Goal: Task Accomplishment & Management: Manage account settings

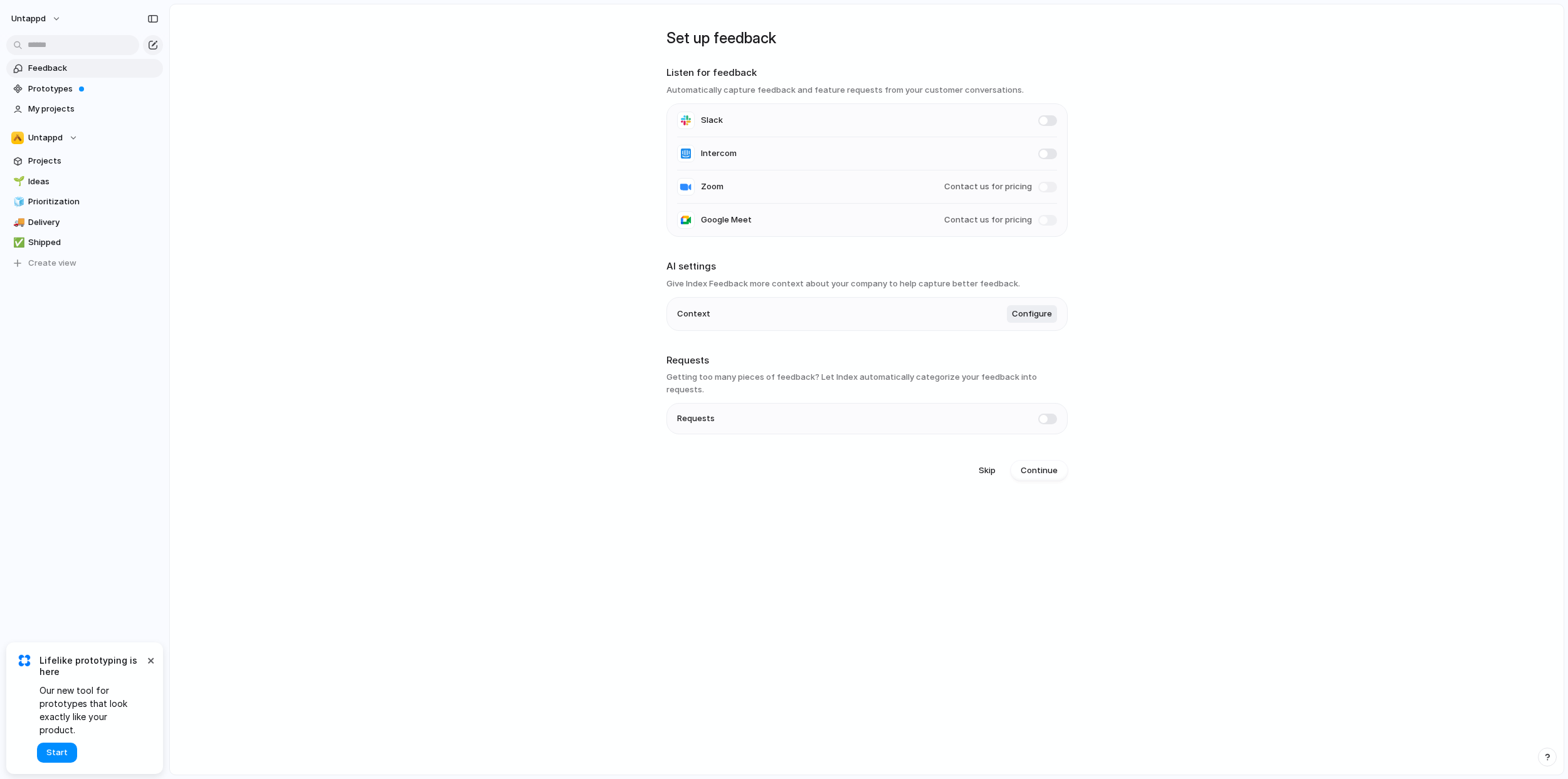
drag, startPoint x: 858, startPoint y: 379, endPoint x: 1007, endPoint y: 384, distance: 149.1
click at [1005, 385] on h3 "Getting too many pieces of feedback? Let Index automatically categorize your fe…" at bounding box center [867, 383] width 401 height 25
click at [1144, 380] on main "Set up feedback Listen for feedback Automatically capture feedback and feature …" at bounding box center [866, 390] width 1395 height 772
click at [1044, 414] on span at bounding box center [1048, 419] width 19 height 11
drag, startPoint x: 681, startPoint y: 284, endPoint x: 920, endPoint y: 286, distance: 239.0
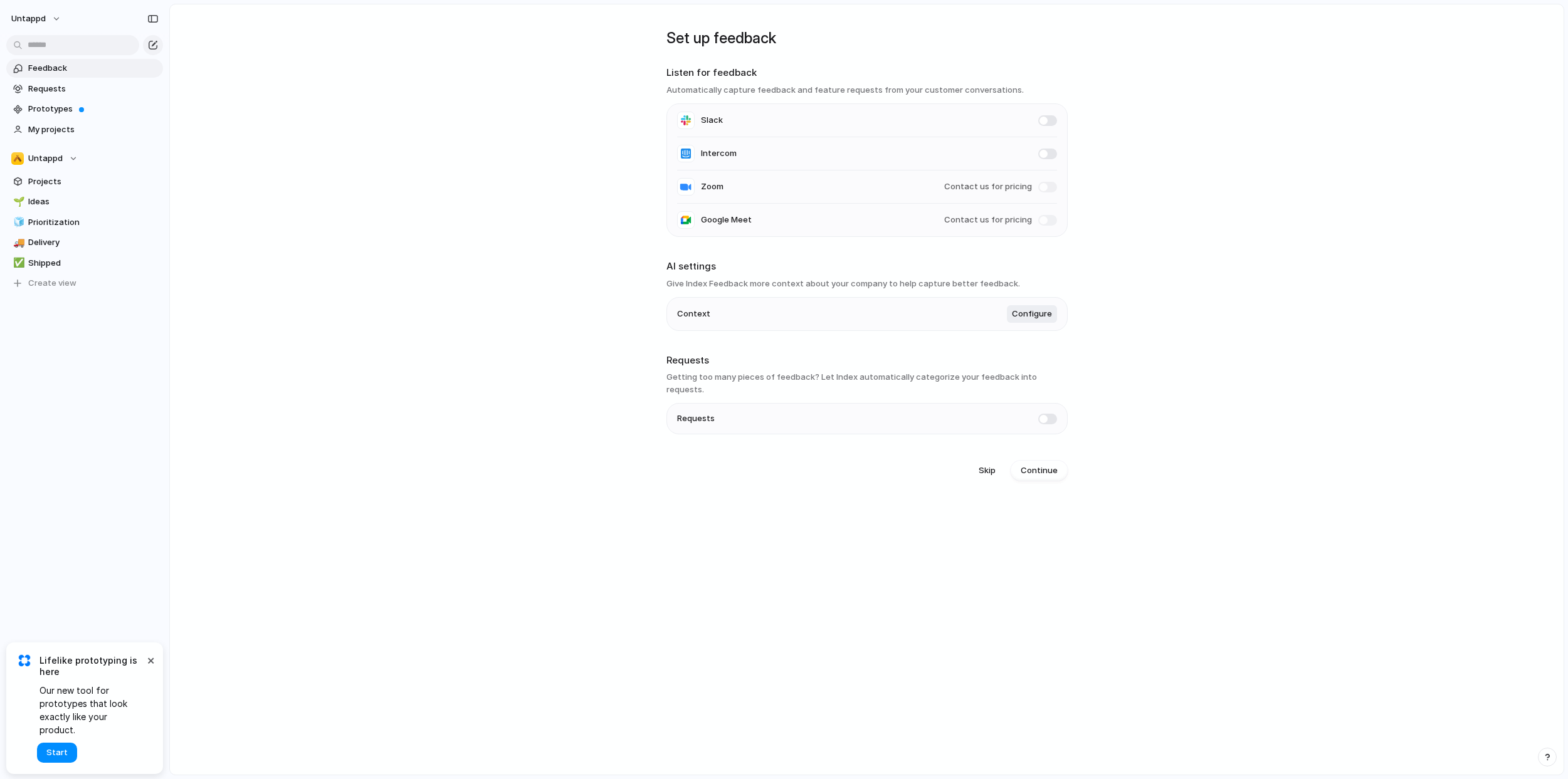
click at [920, 286] on h3 "Give Index Feedback more context about your company to help capture better feed…" at bounding box center [867, 284] width 401 height 12
click at [1034, 315] on span "Configure" at bounding box center [1032, 313] width 40 height 12
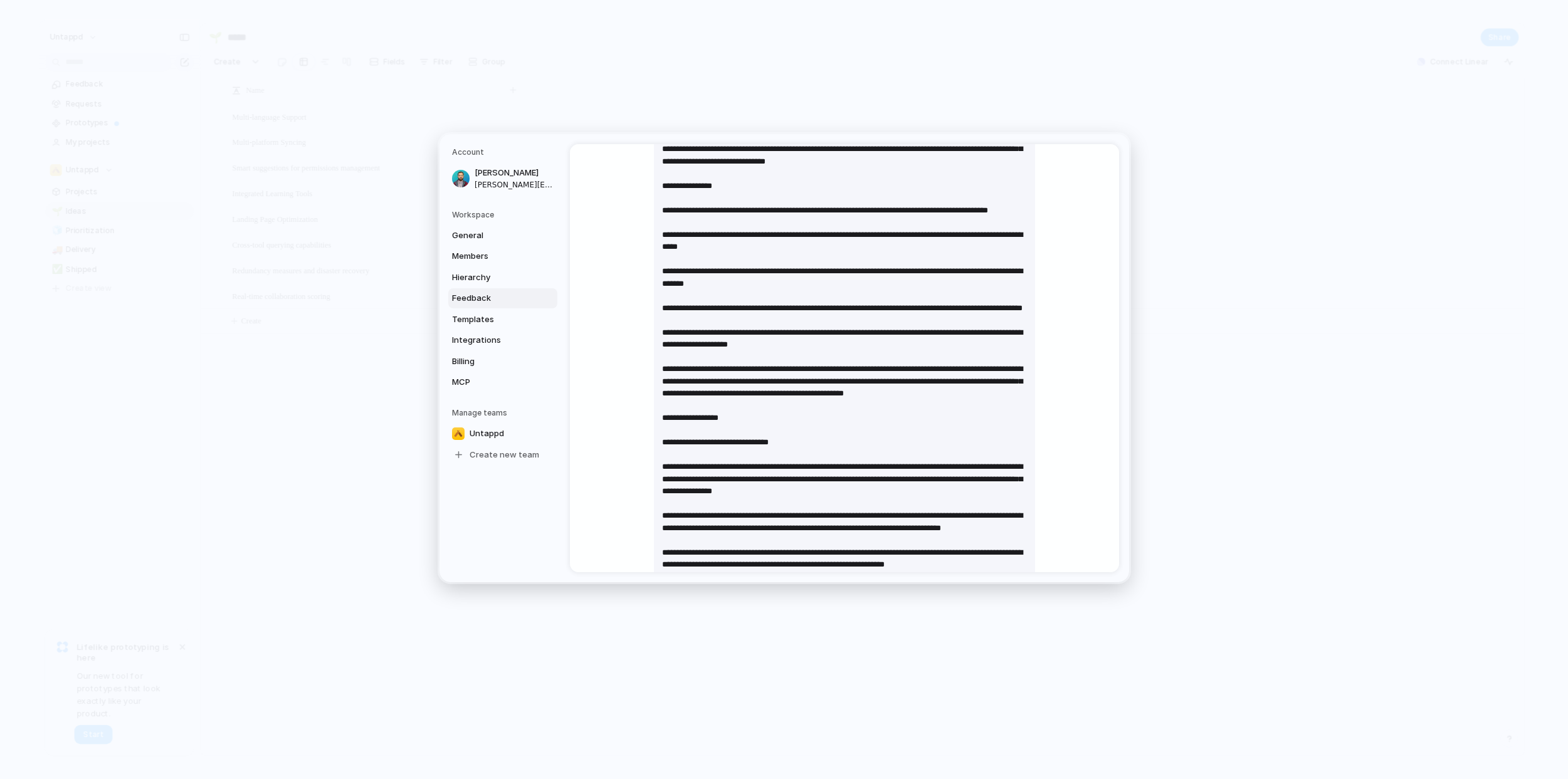
scroll to position [408, 0]
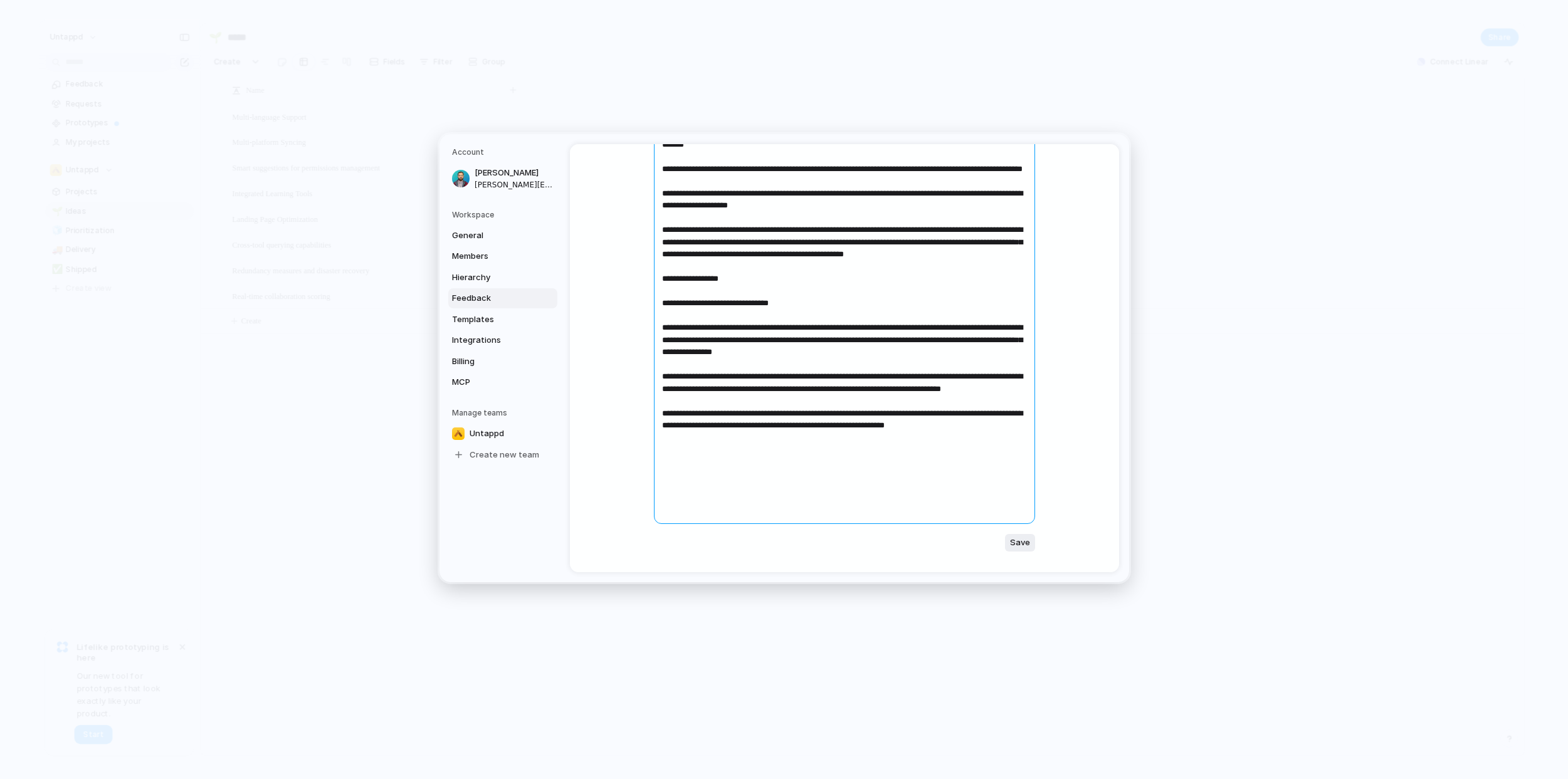
click at [753, 401] on textarea at bounding box center [845, 186] width 381 height 675
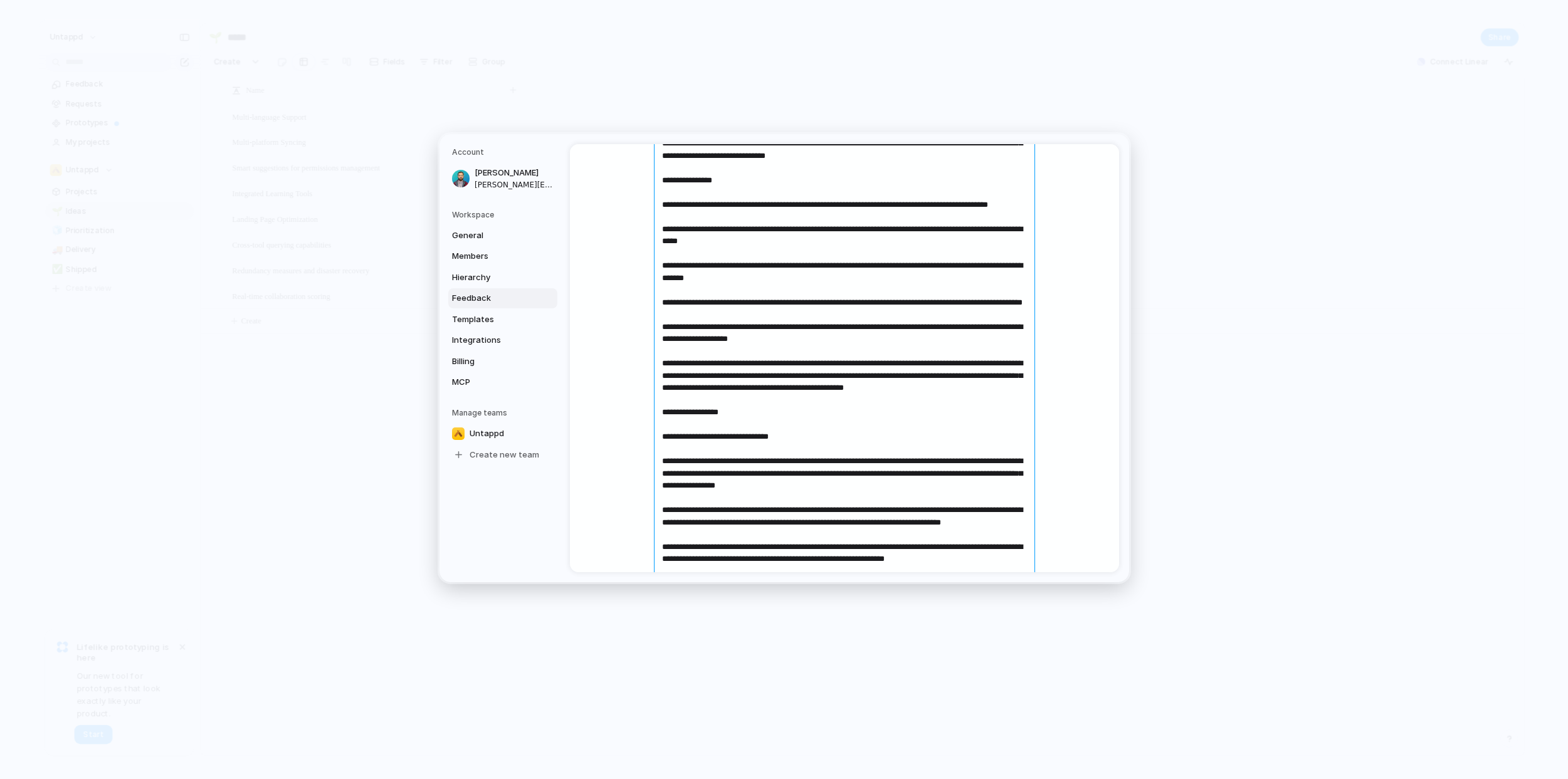
scroll to position [312, 0]
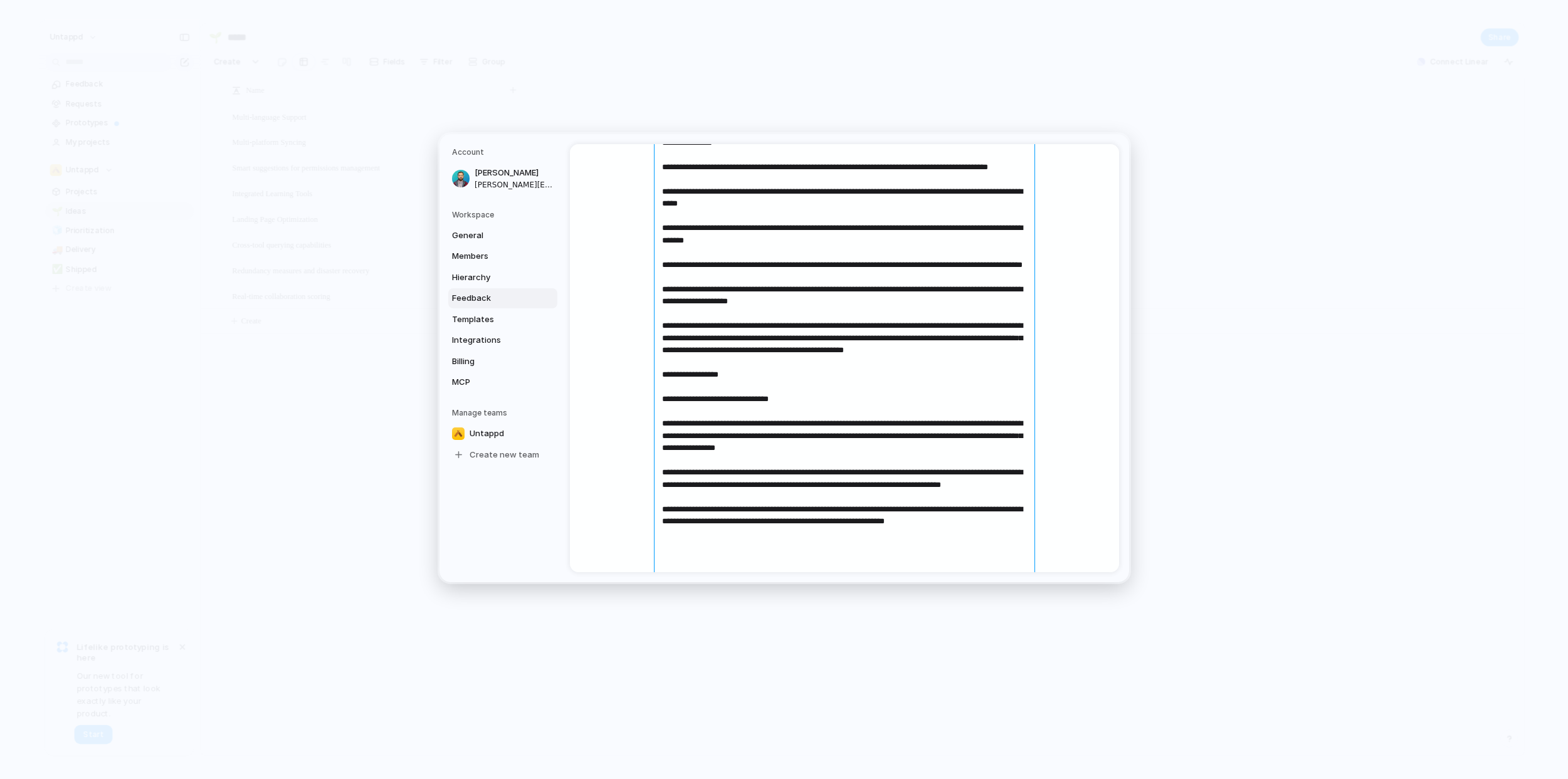
drag, startPoint x: 908, startPoint y: 495, endPoint x: 973, endPoint y: 499, distance: 65.1
click at [973, 499] on textarea at bounding box center [845, 282] width 381 height 675
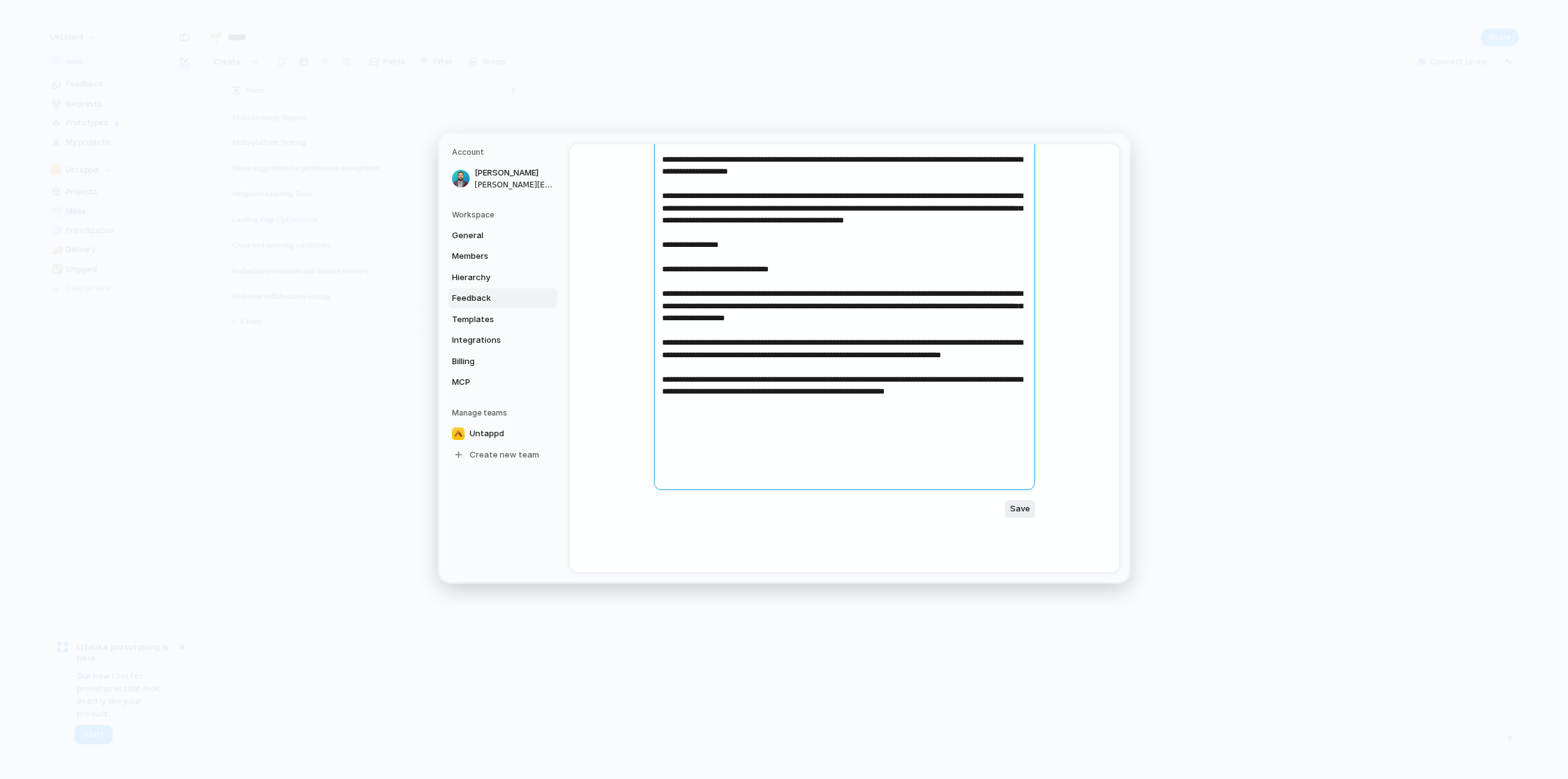
scroll to position [379, 0]
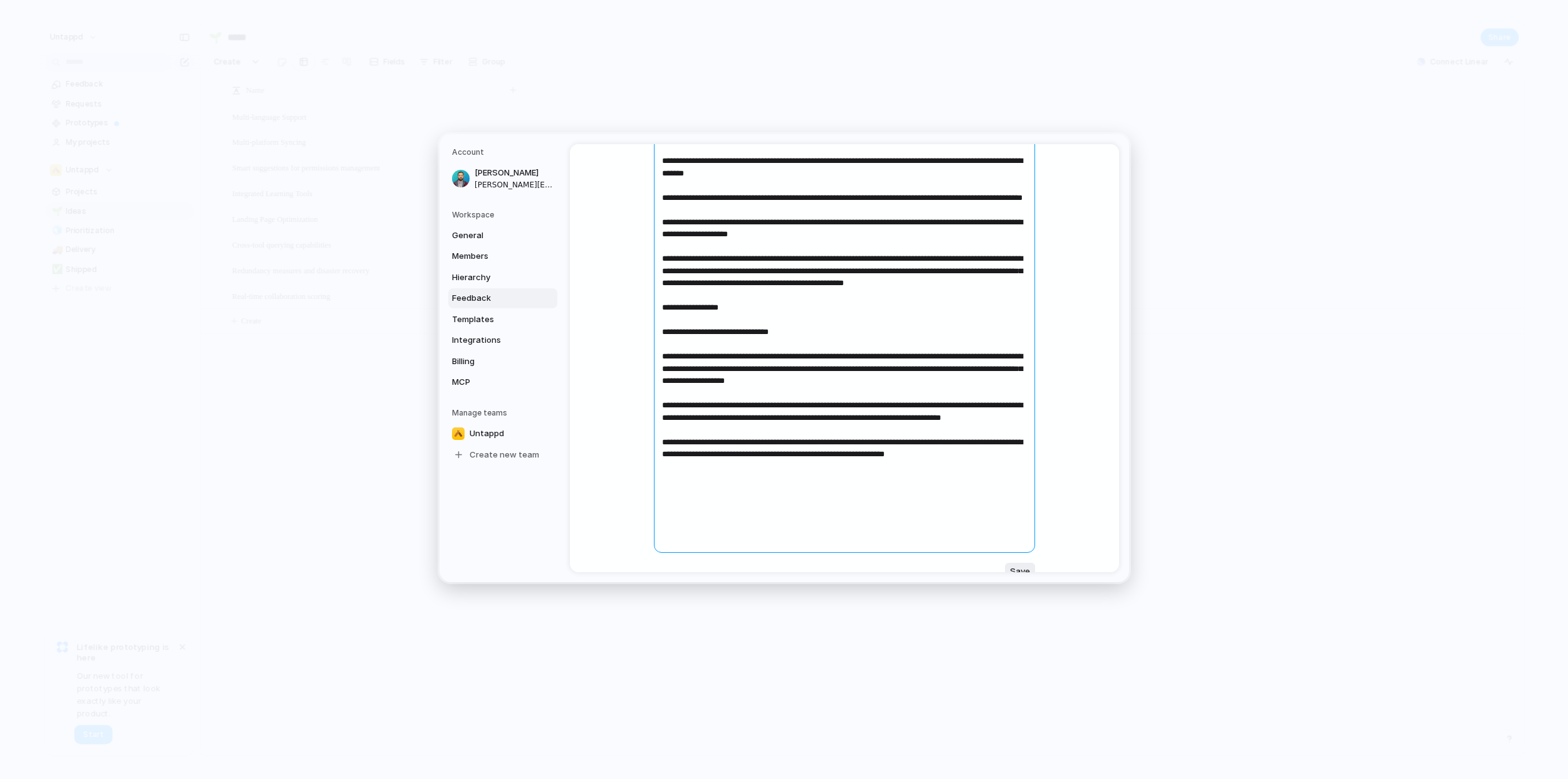
click at [748, 345] on textarea at bounding box center [845, 215] width 381 height 675
drag, startPoint x: 818, startPoint y: 343, endPoint x: 736, endPoint y: 360, distance: 83.7
click at [736, 360] on textarea at bounding box center [845, 215] width 381 height 675
click at [785, 359] on textarea at bounding box center [845, 215] width 381 height 675
drag, startPoint x: 741, startPoint y: 342, endPoint x: 749, endPoint y: 350, distance: 11.3
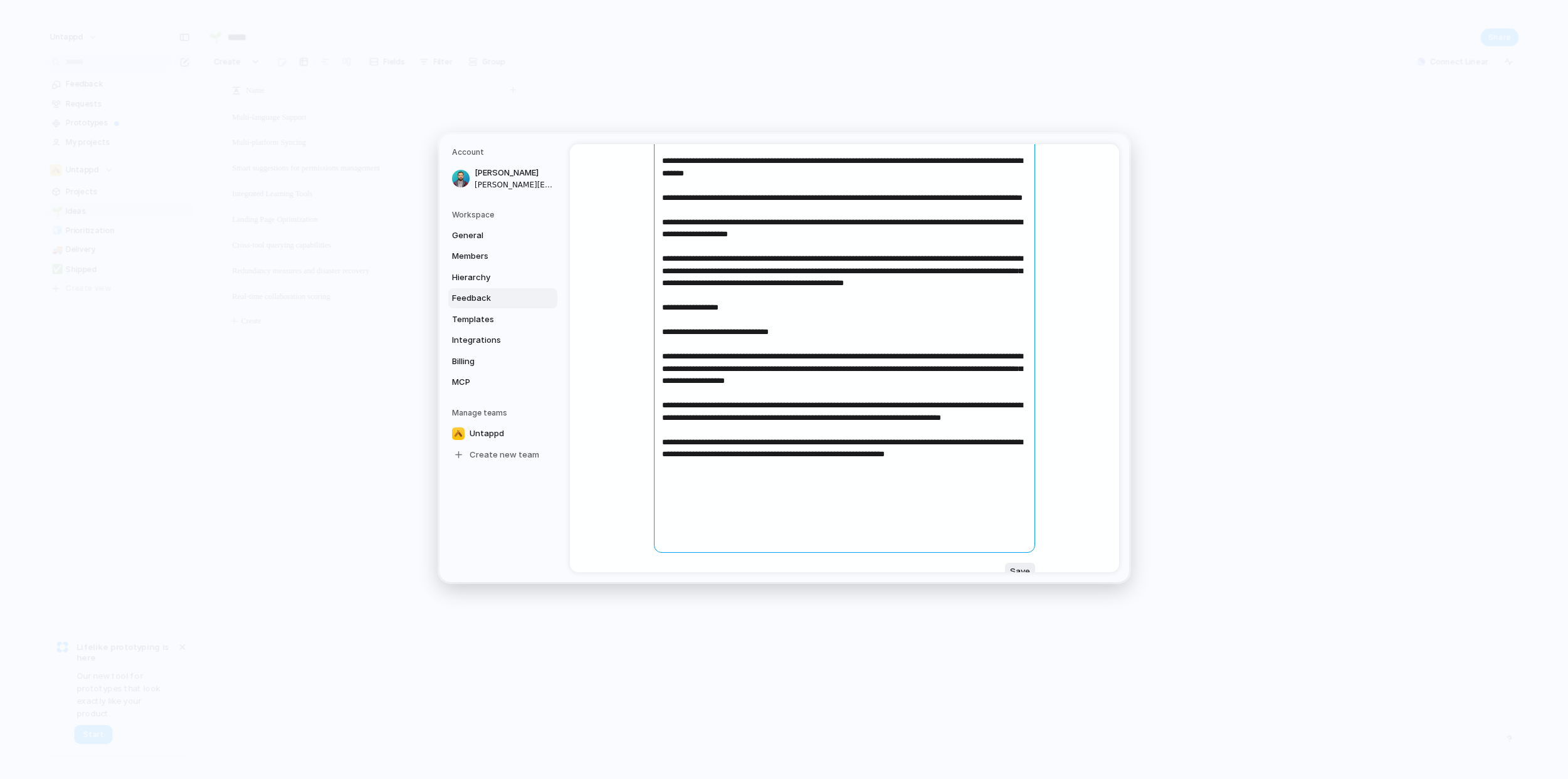
click at [749, 350] on textarea at bounding box center [845, 215] width 381 height 675
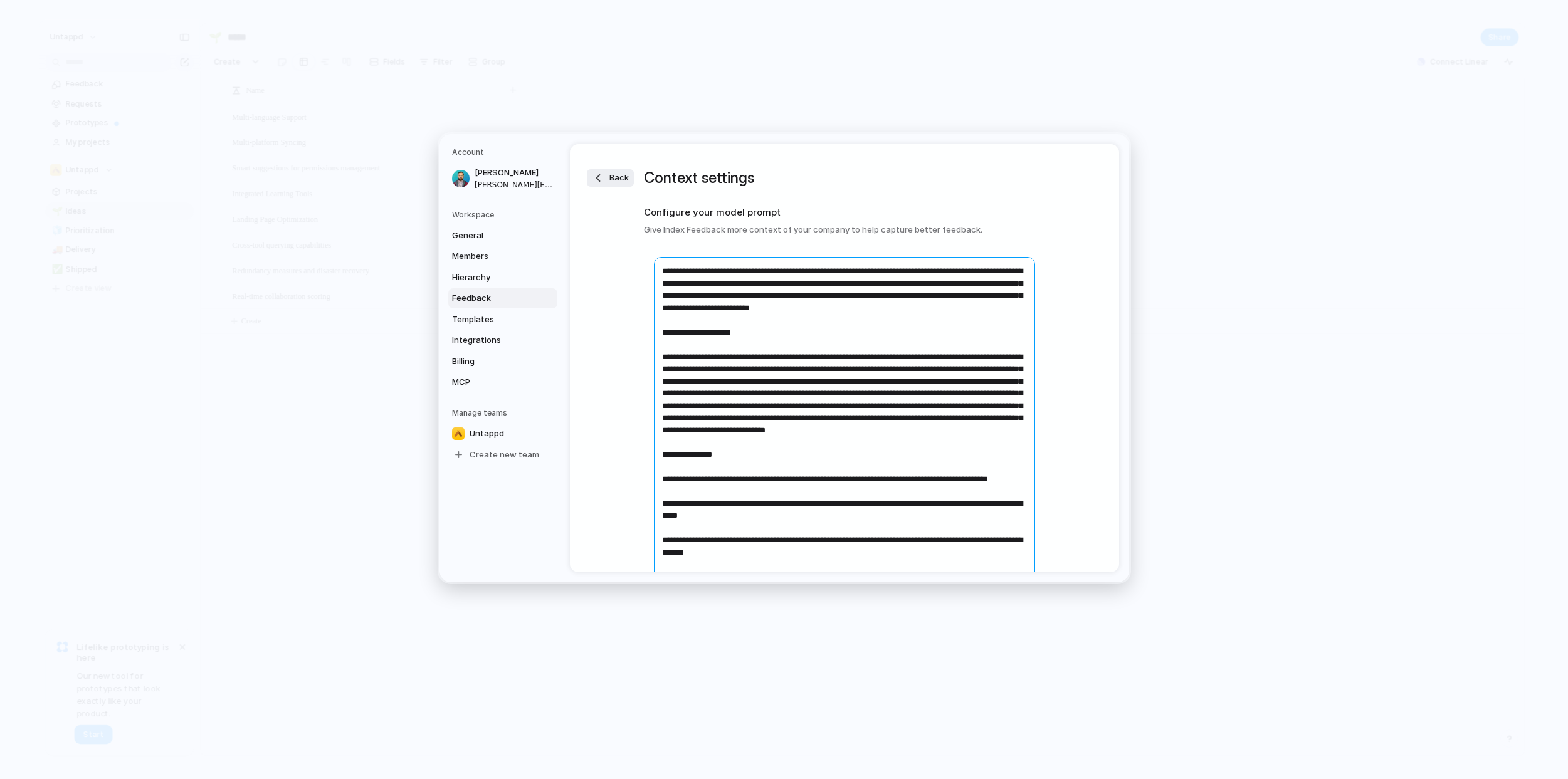
scroll to position [156, 0]
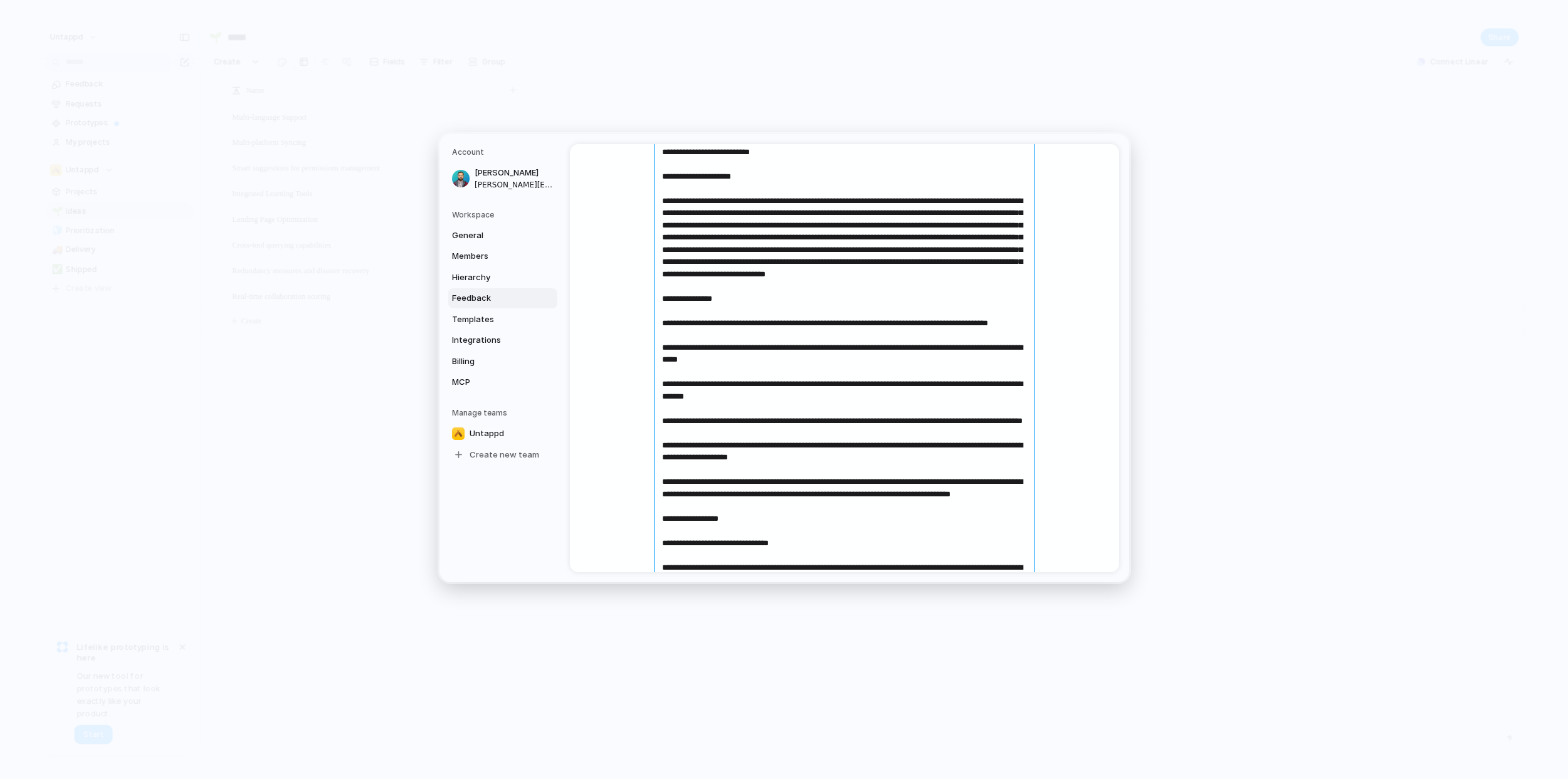
drag, startPoint x: 937, startPoint y: 310, endPoint x: 790, endPoint y: 303, distance: 147.2
click at [790, 303] on textarea at bounding box center [845, 432] width 381 height 663
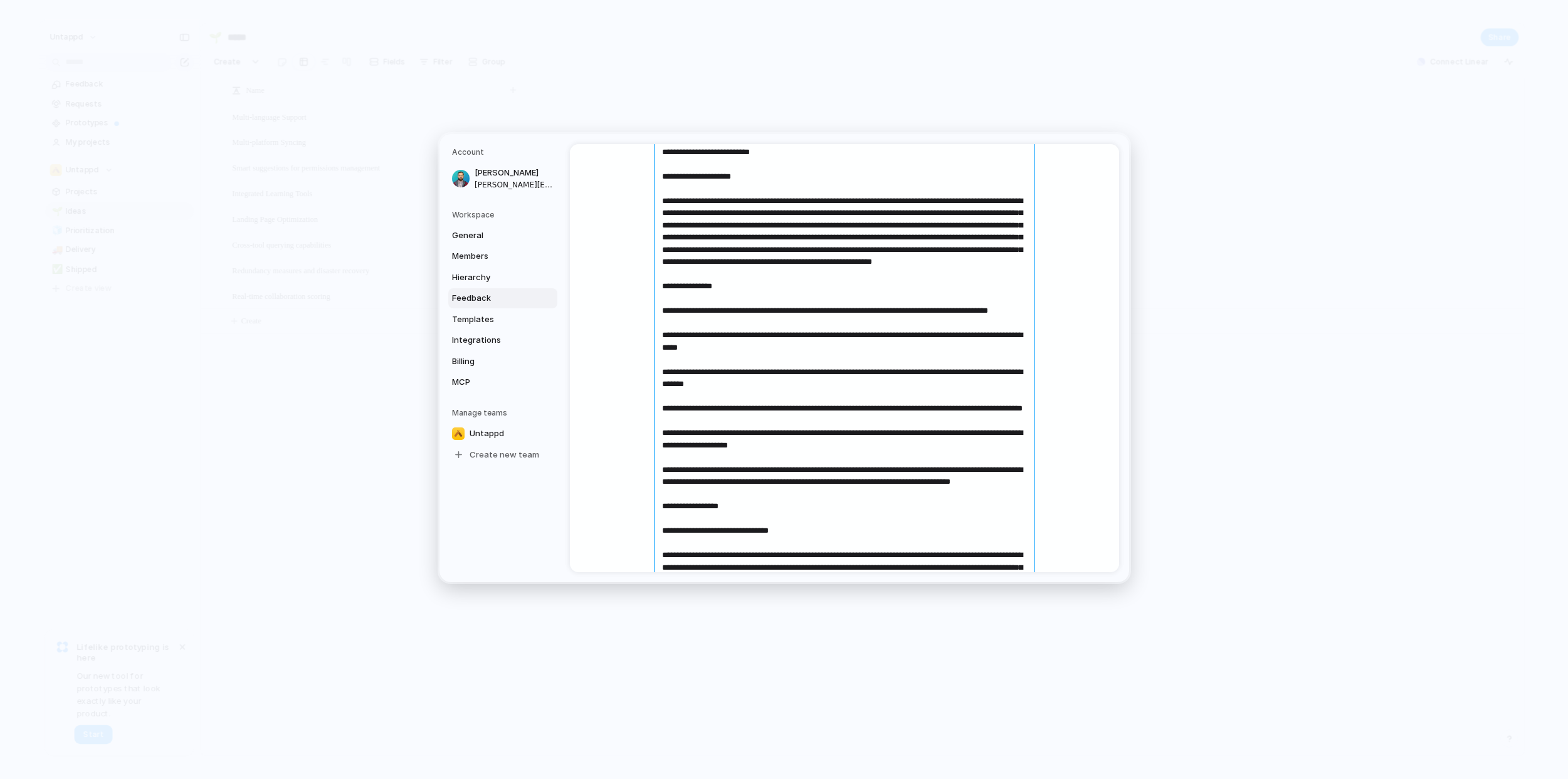
scroll to position [0, 0]
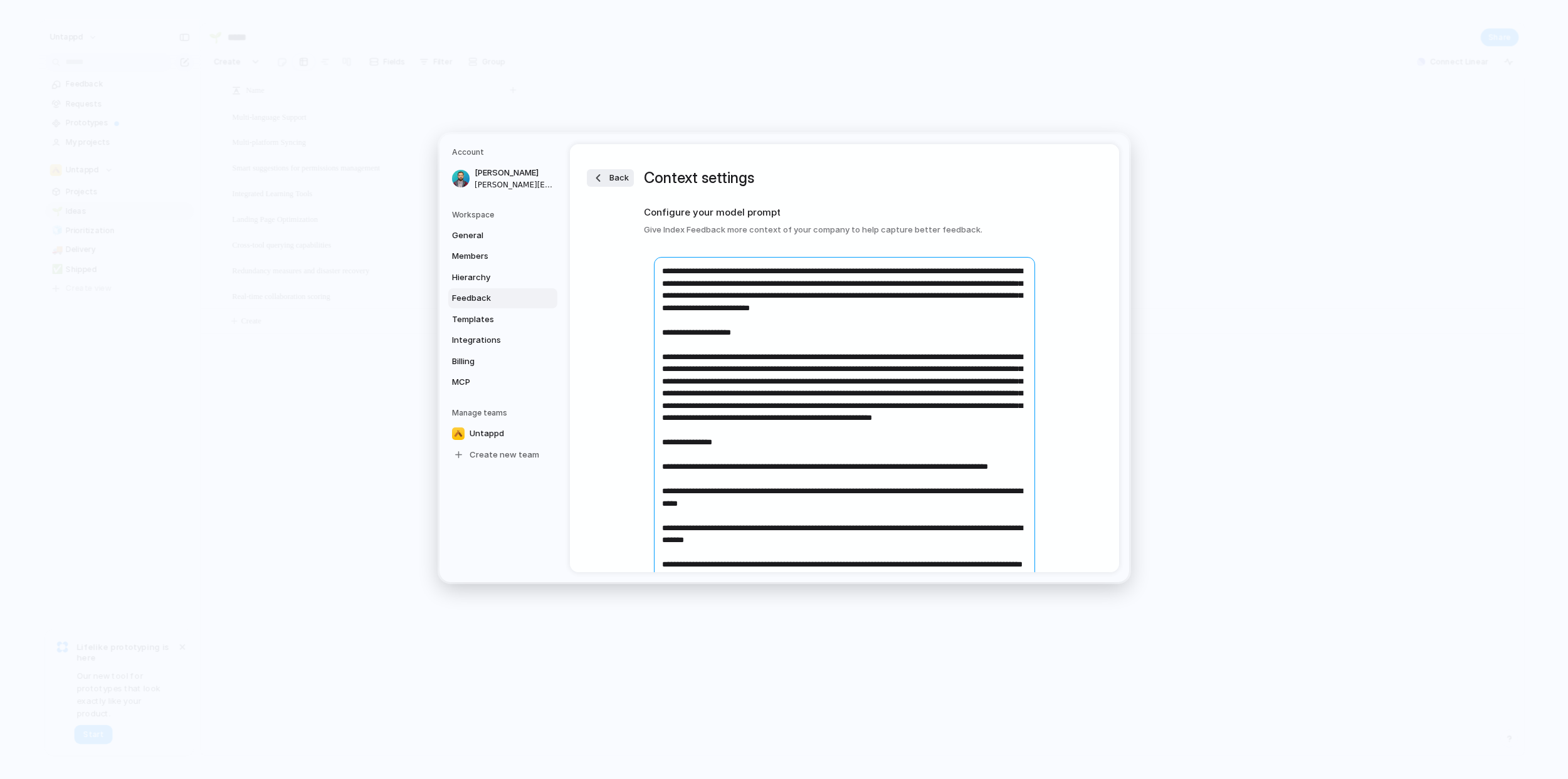
drag, startPoint x: 781, startPoint y: 306, endPoint x: 788, endPoint y: 317, distance: 13.0
click at [788, 317] on textarea at bounding box center [845, 582] width 381 height 650
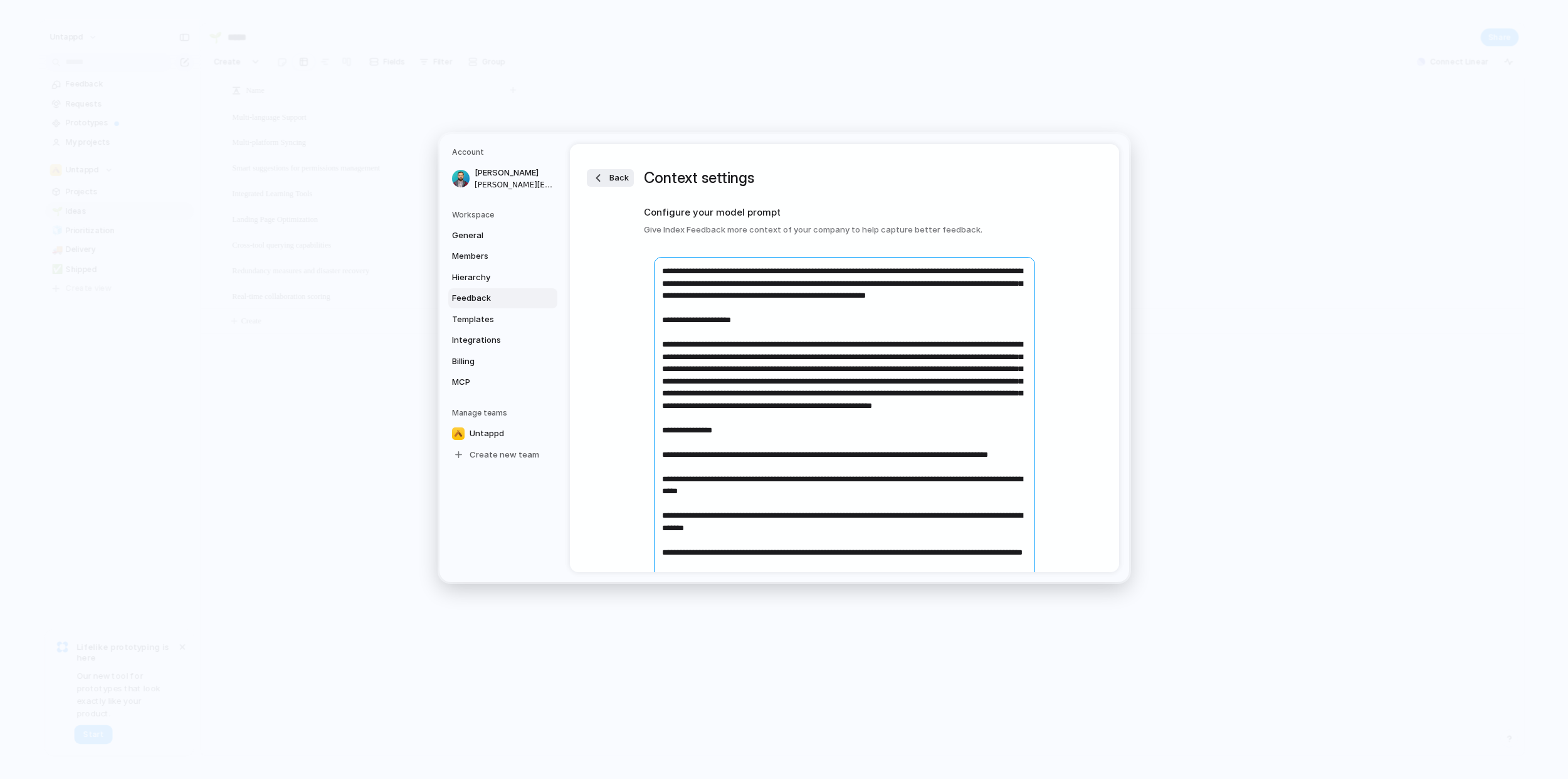
click at [749, 340] on textarea at bounding box center [845, 576] width 381 height 639
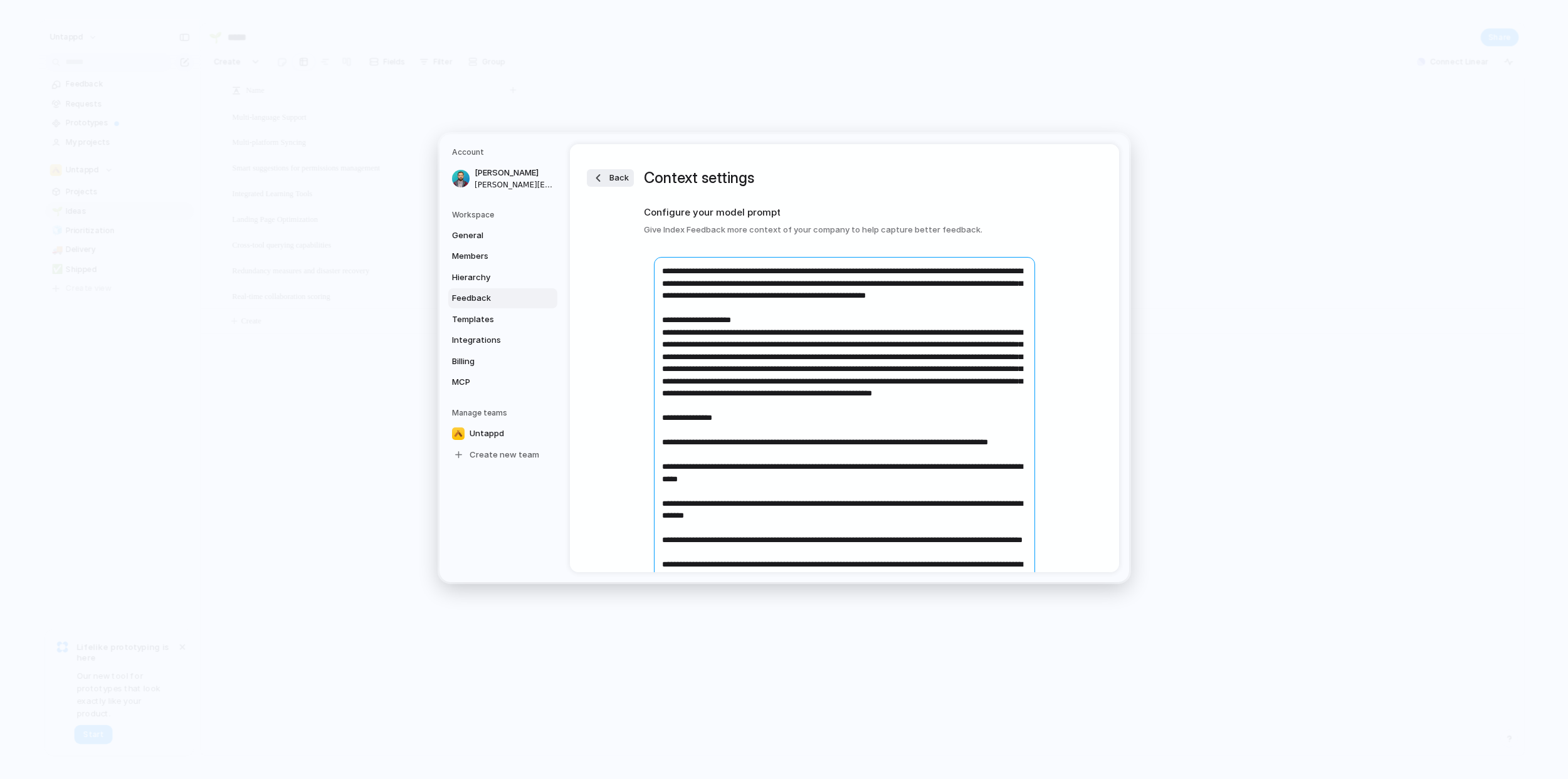
click at [717, 464] on textarea at bounding box center [845, 570] width 381 height 626
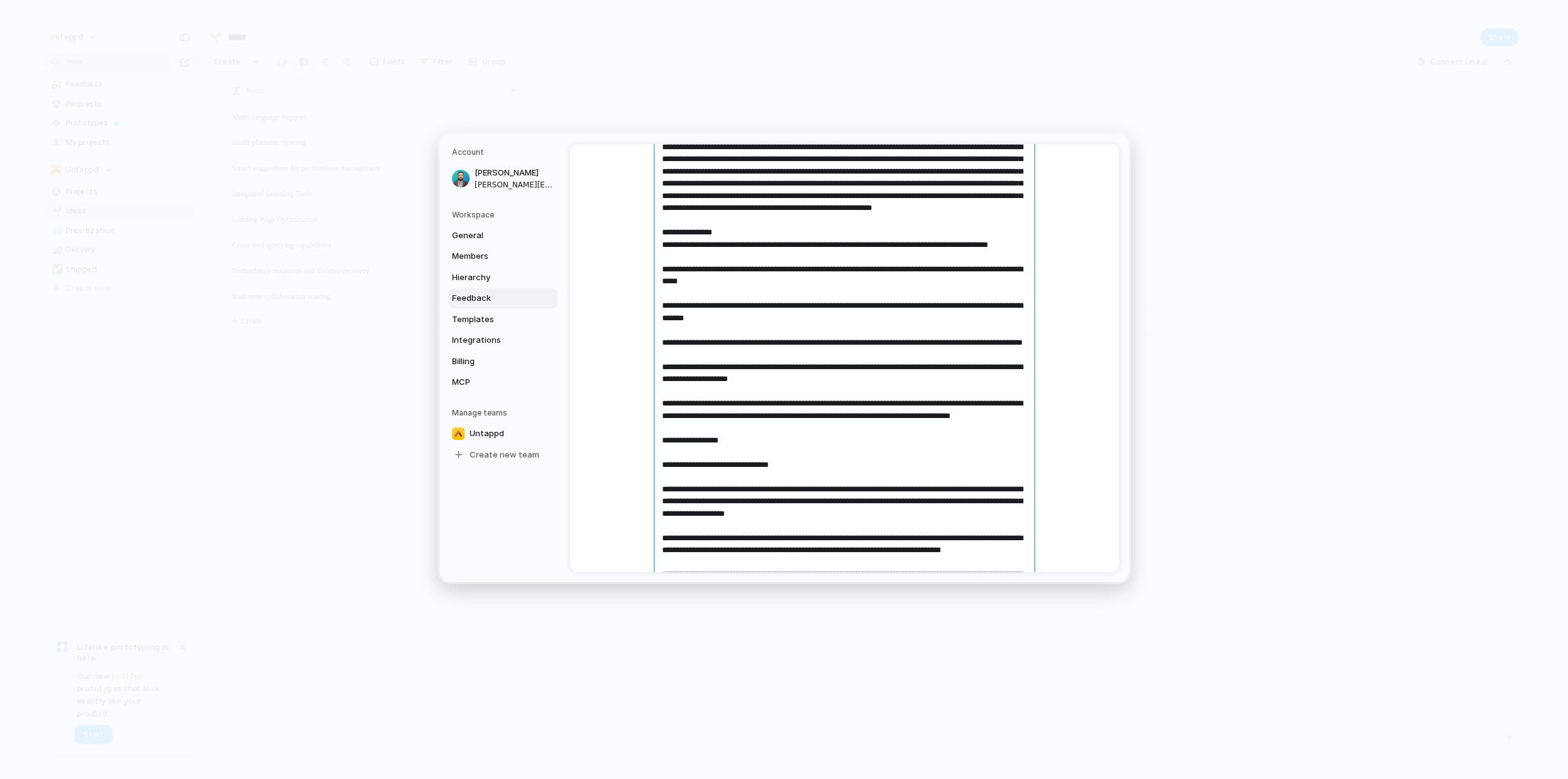
scroll to position [381, 0]
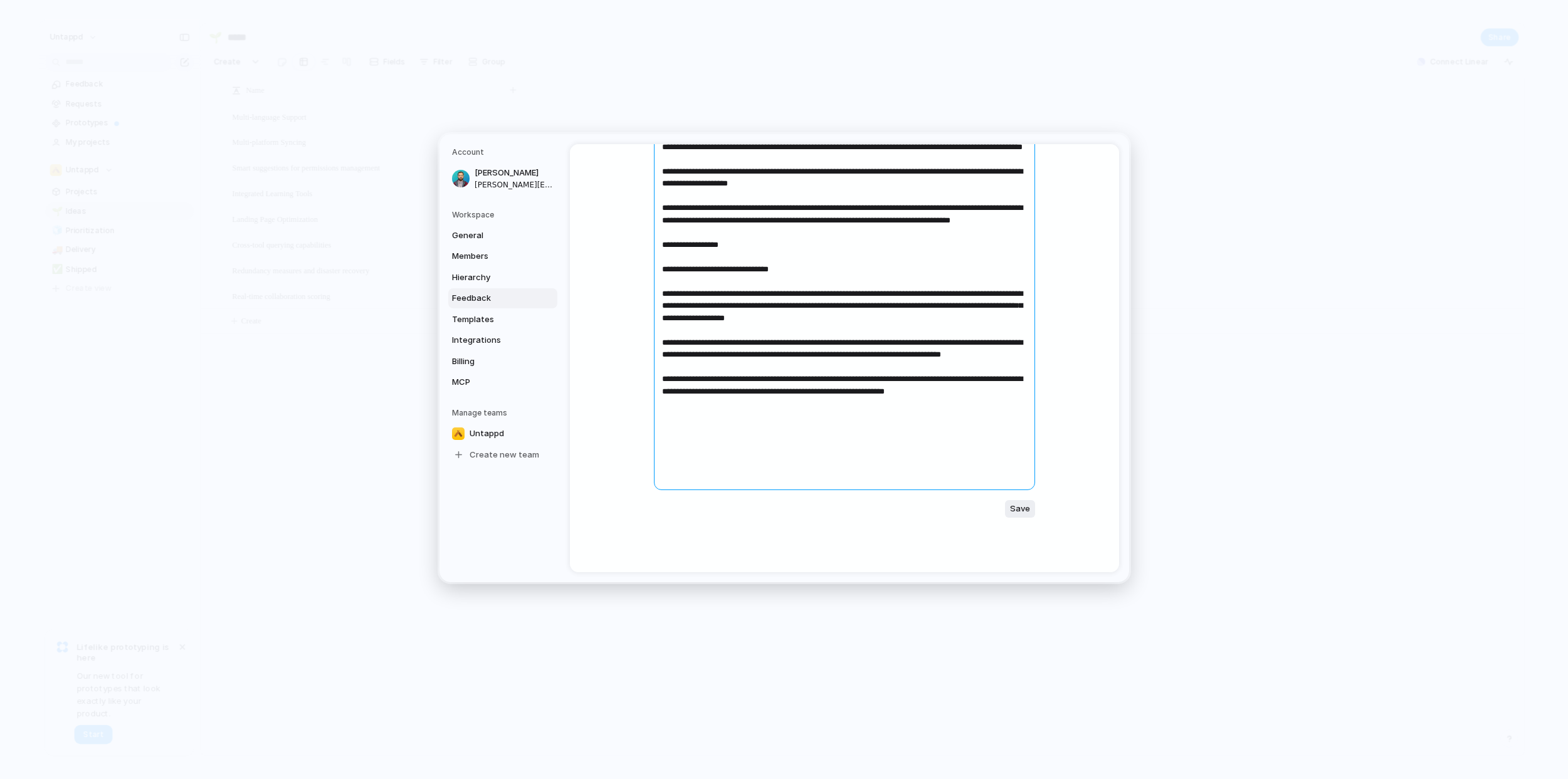
click at [681, 354] on textarea at bounding box center [845, 183] width 381 height 614
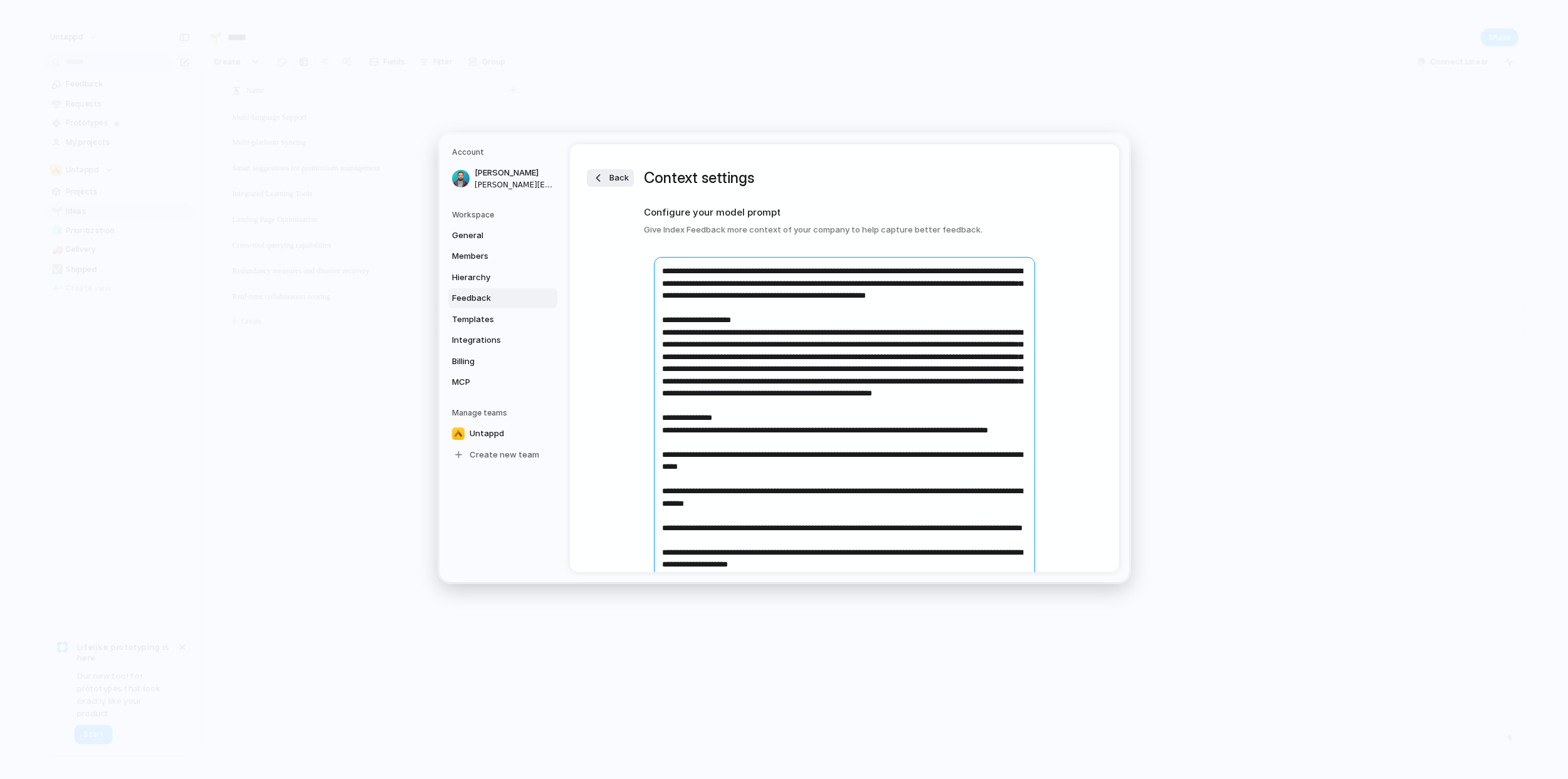
scroll to position [368, 0]
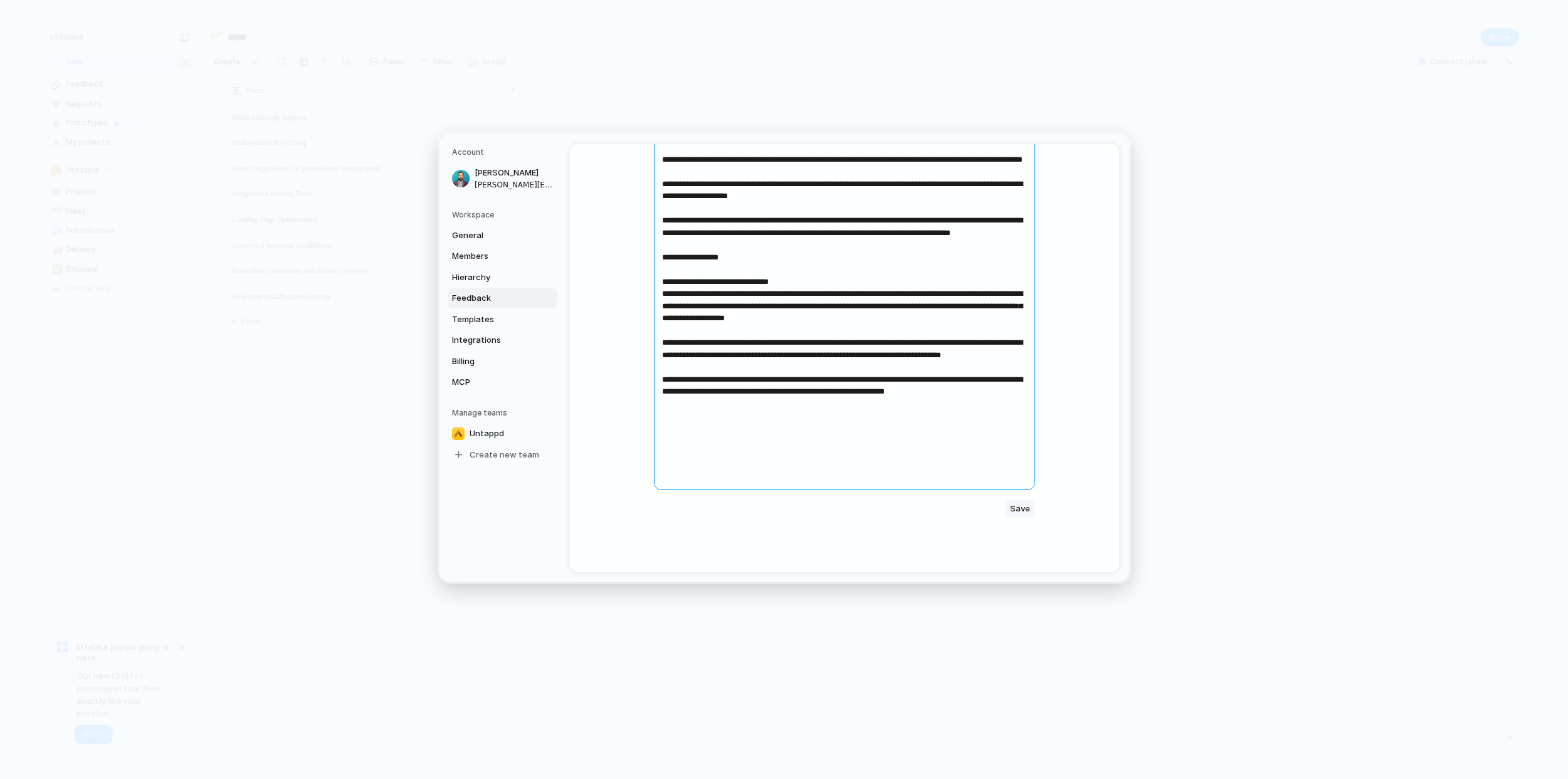
type textarea "**********"
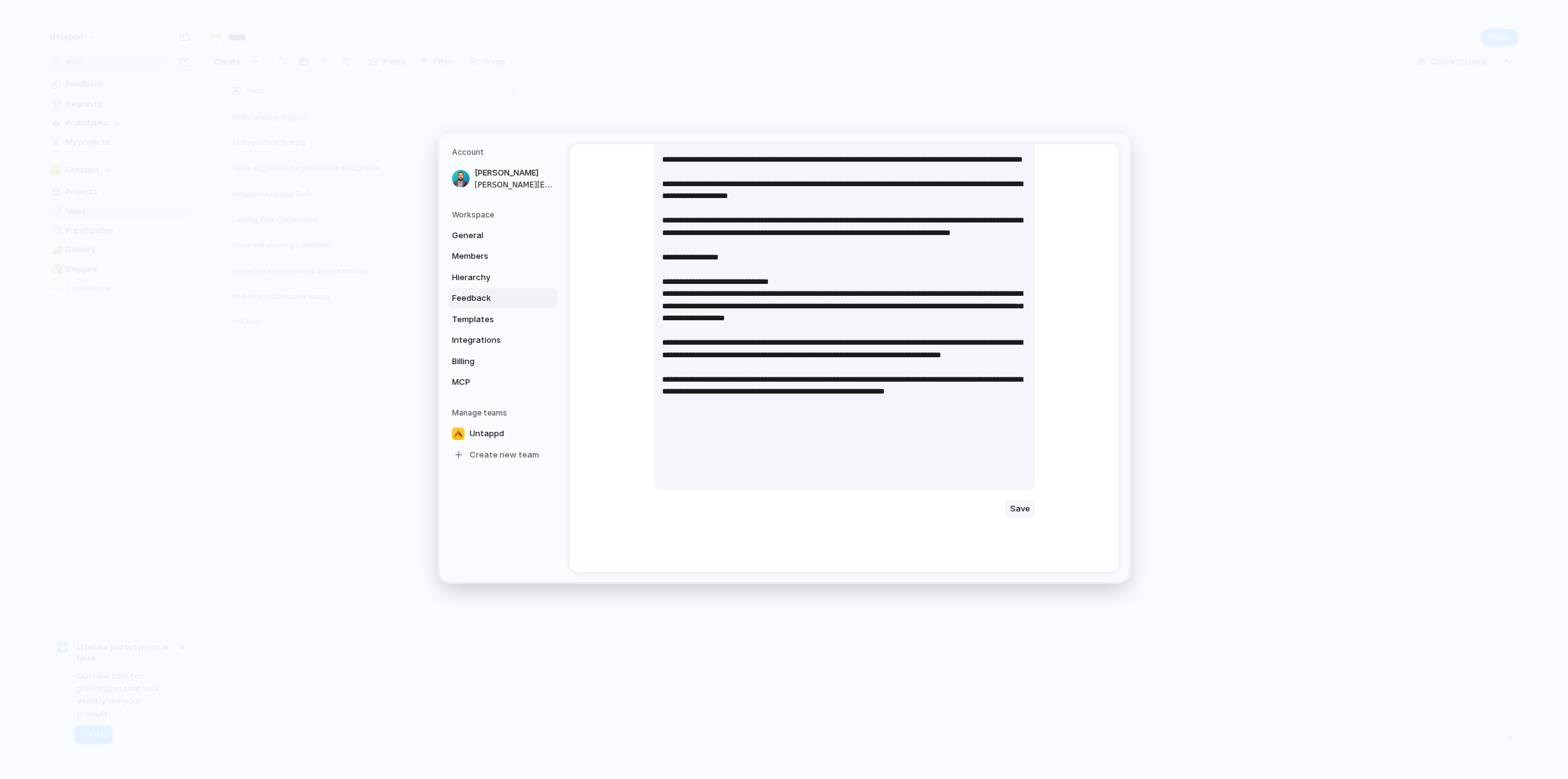
click at [1015, 505] on span "Save" at bounding box center [1019, 509] width 20 height 12
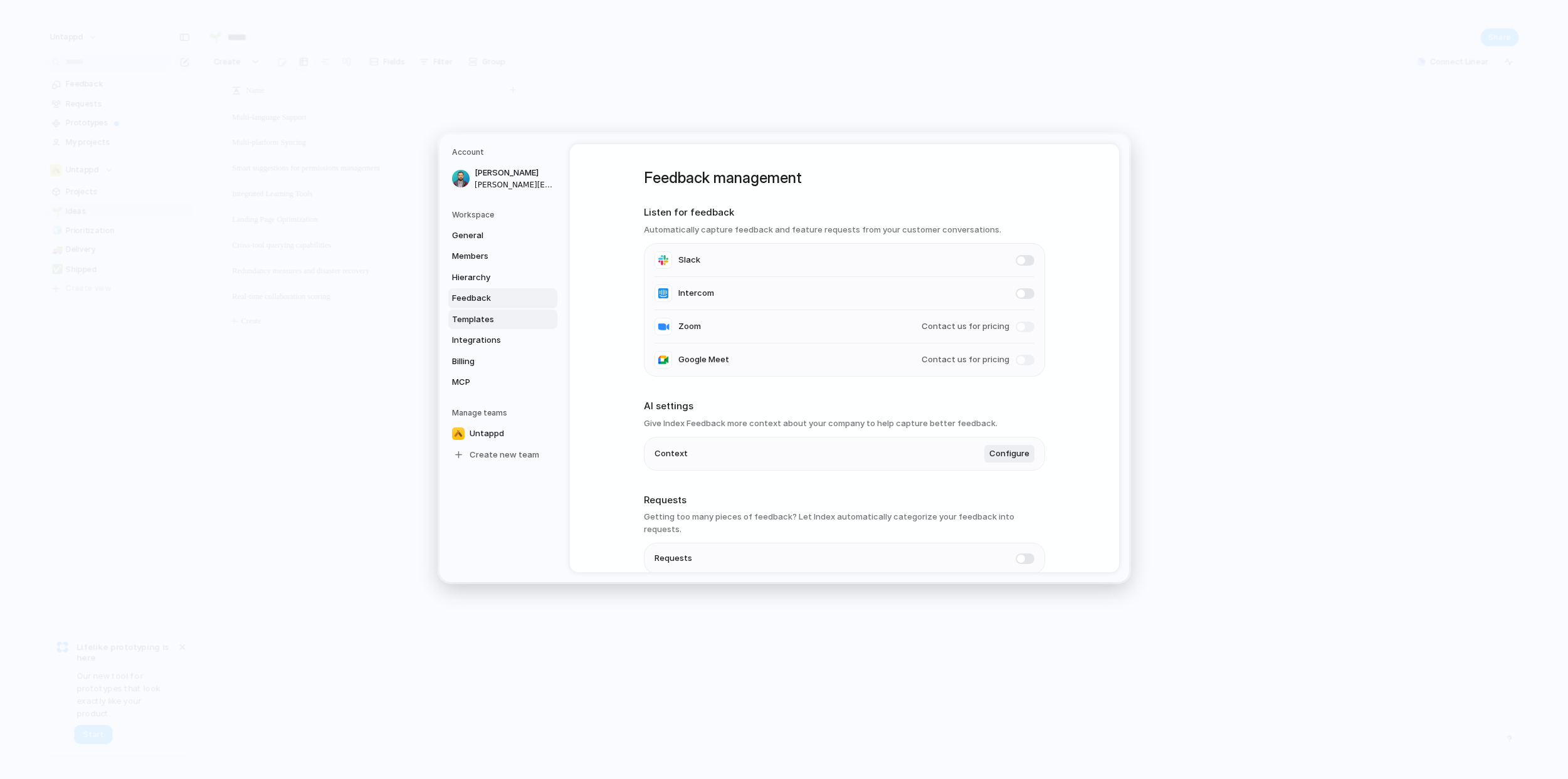
click at [497, 322] on span "Templates" at bounding box center [492, 319] width 80 height 12
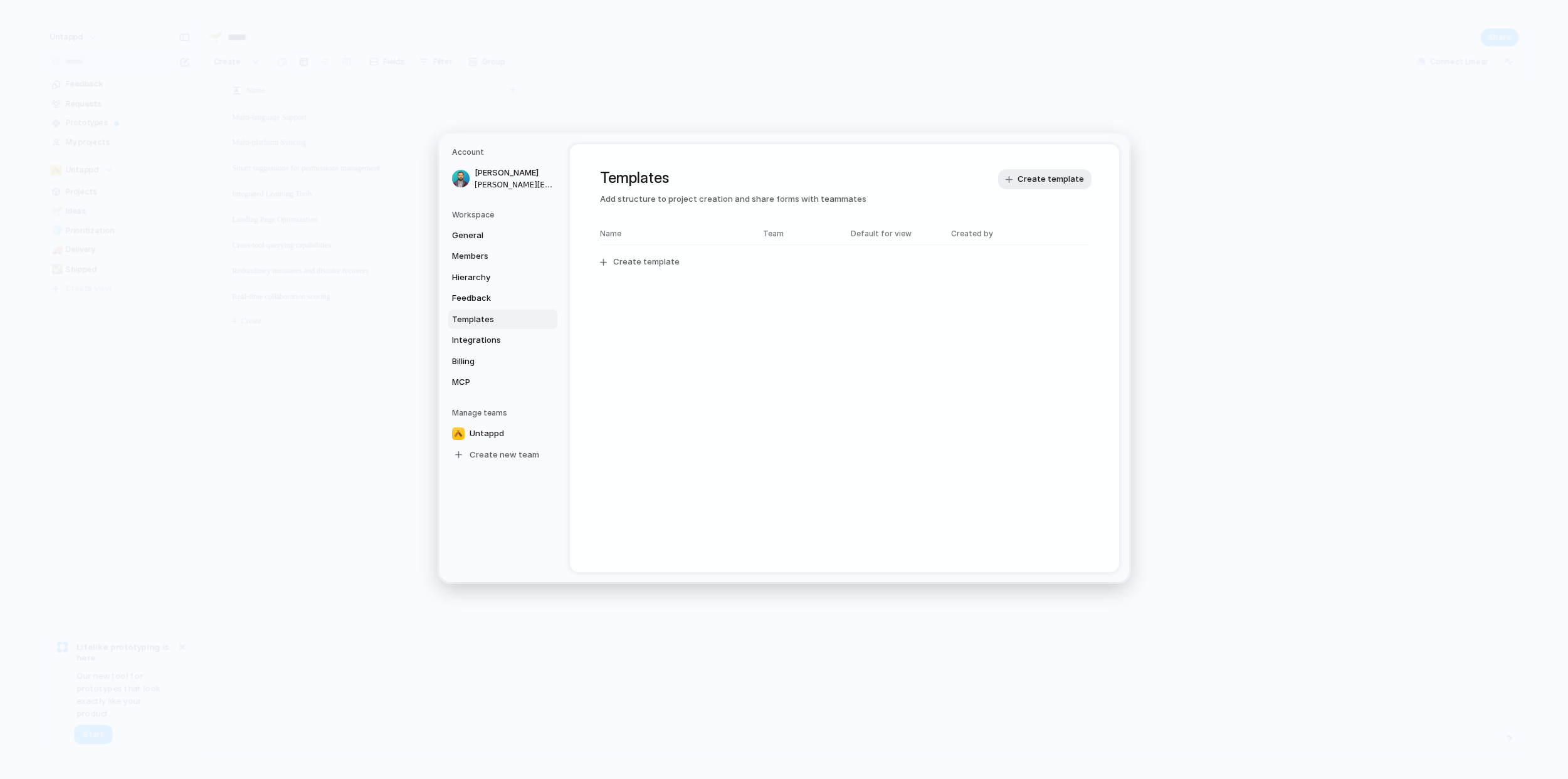
click at [765, 340] on div "Templates Add structure to project creation and share forms with teammates Crea…" at bounding box center [845, 358] width 549 height 428
click at [503, 272] on span "Hierarchy" at bounding box center [492, 277] width 80 height 12
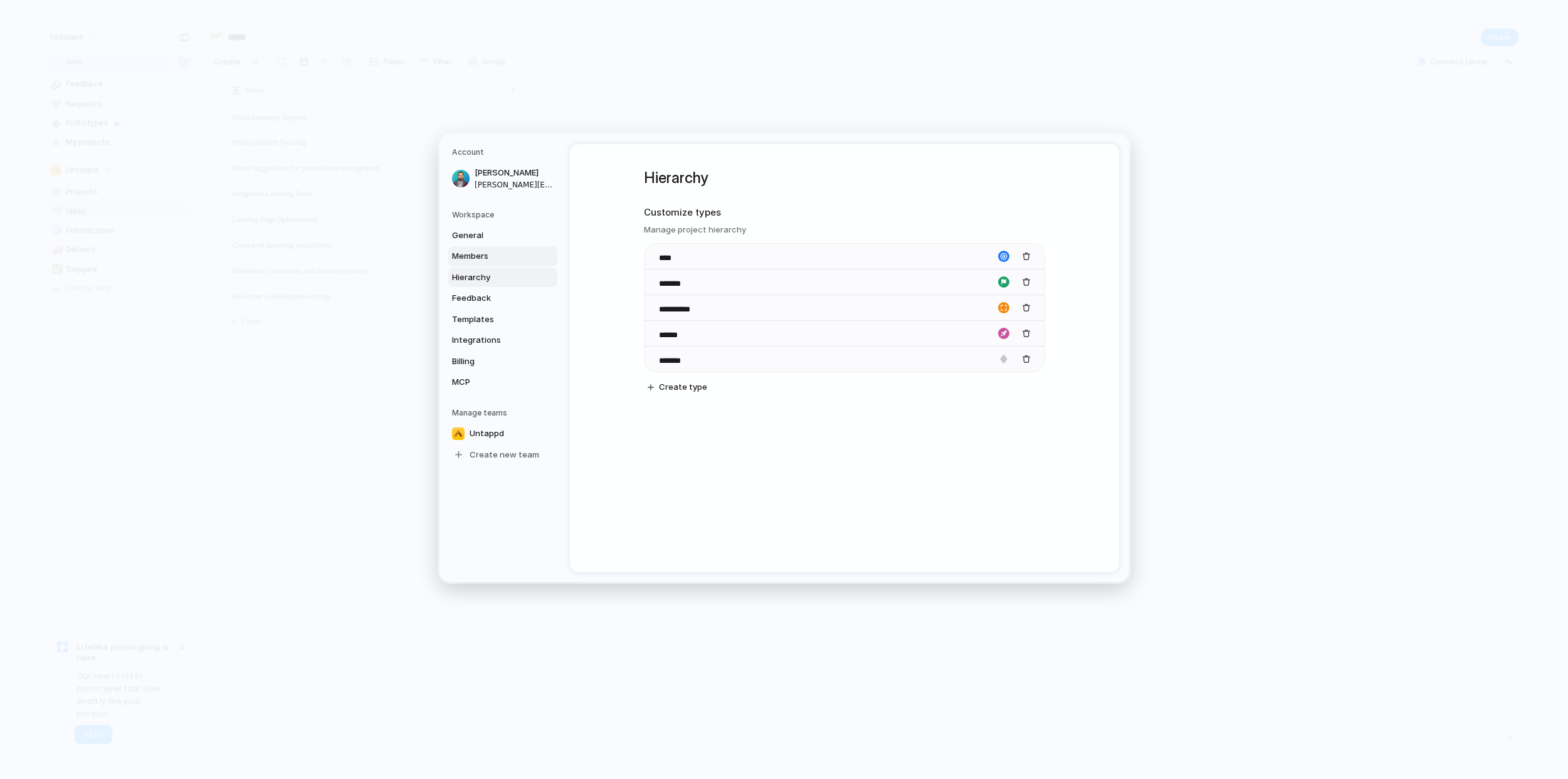
click at [484, 255] on span "Members" at bounding box center [492, 256] width 80 height 12
click at [776, 328] on div "Members Invite new user [PERSON_NAME] Admin" at bounding box center [845, 358] width 549 height 428
click at [490, 450] on span "Create new team" at bounding box center [504, 454] width 69 height 12
click at [501, 231] on span "General" at bounding box center [492, 235] width 80 height 12
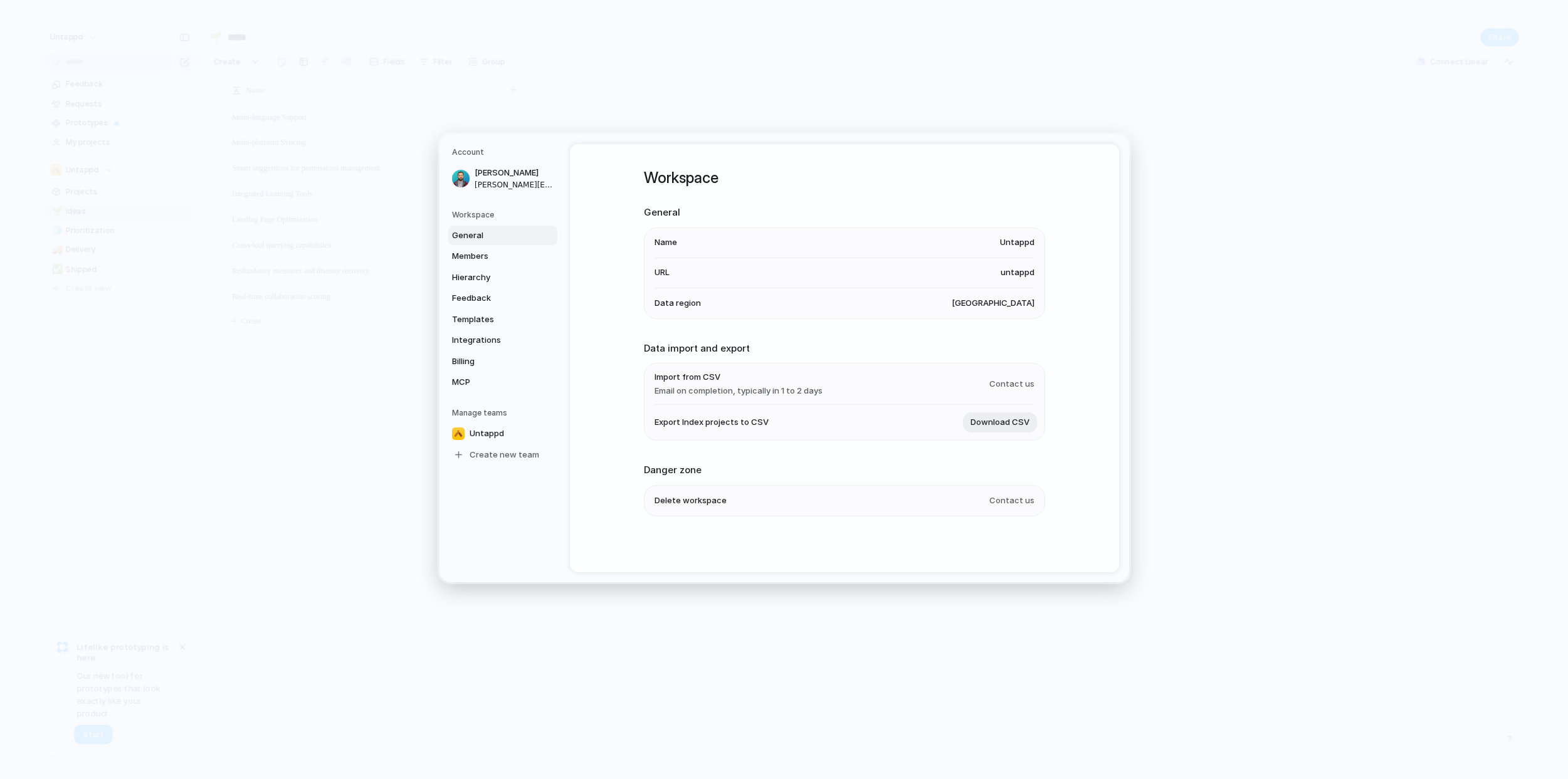
click at [591, 275] on div "Workspace General Name Untappd URL untappd Data region [GEOGRAPHIC_DATA] Data i…" at bounding box center [845, 358] width 549 height 428
click at [1020, 242] on span "Untappd" at bounding box center [1017, 242] width 35 height 12
click at [1011, 244] on span "Untappd" at bounding box center [1017, 242] width 35 height 12
click at [501, 231] on span "General" at bounding box center [492, 235] width 80 height 12
click at [669, 237] on li "Name Untappd" at bounding box center [845, 243] width 380 height 30
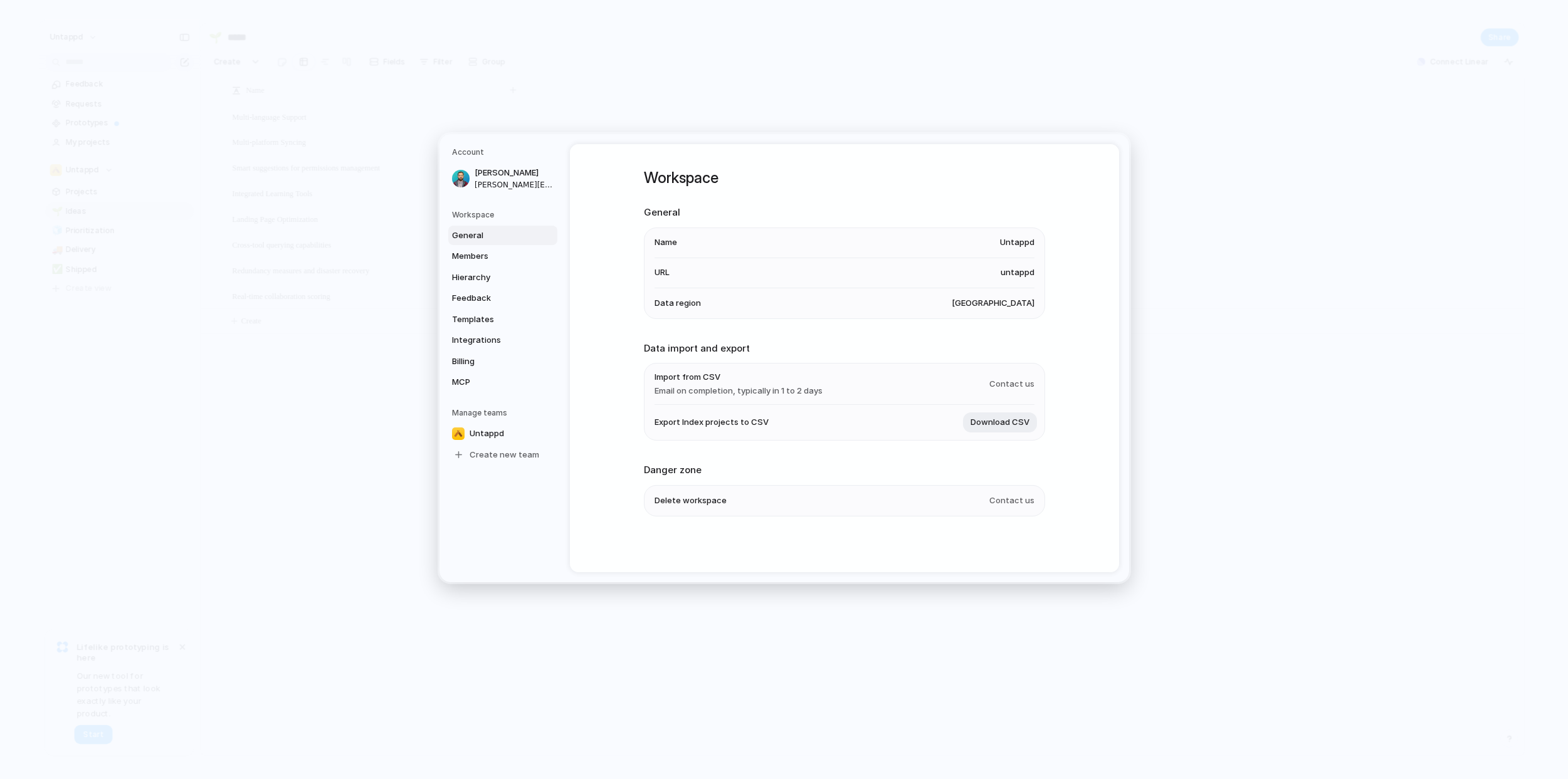
scroll to position [2, 0]
click at [683, 373] on span "Import from CSV" at bounding box center [739, 376] width 168 height 12
click at [700, 375] on span "Import from CSV" at bounding box center [739, 376] width 168 height 12
click at [499, 250] on link "Members" at bounding box center [502, 256] width 109 height 20
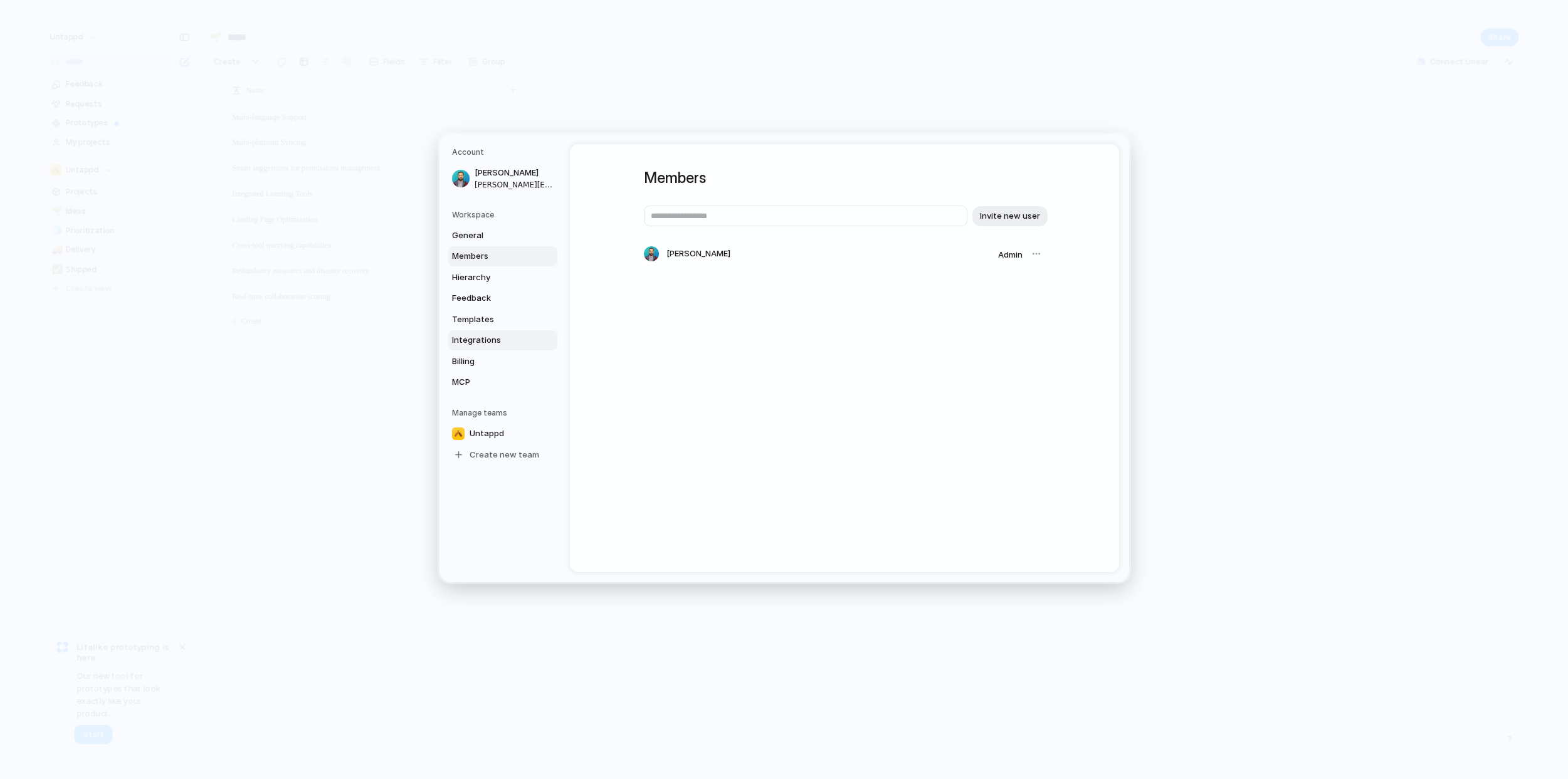
click at [498, 337] on span "Integrations" at bounding box center [492, 340] width 80 height 12
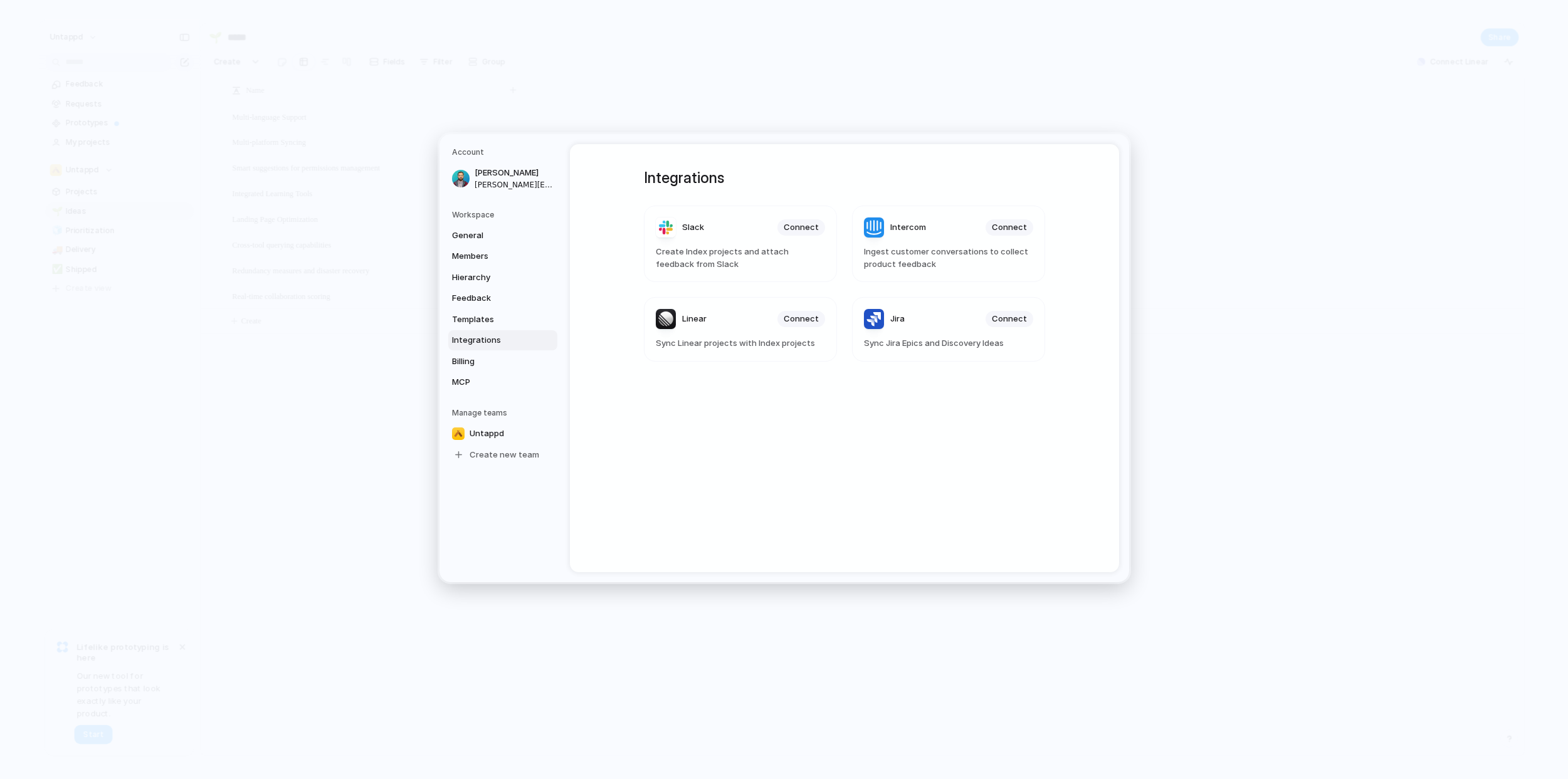
click at [788, 438] on div "Integrations Slack Connect Create Index projects and attach feedback from Slack…" at bounding box center [844, 358] width 446 height 428
click at [484, 362] on span "Billing" at bounding box center [492, 361] width 80 height 12
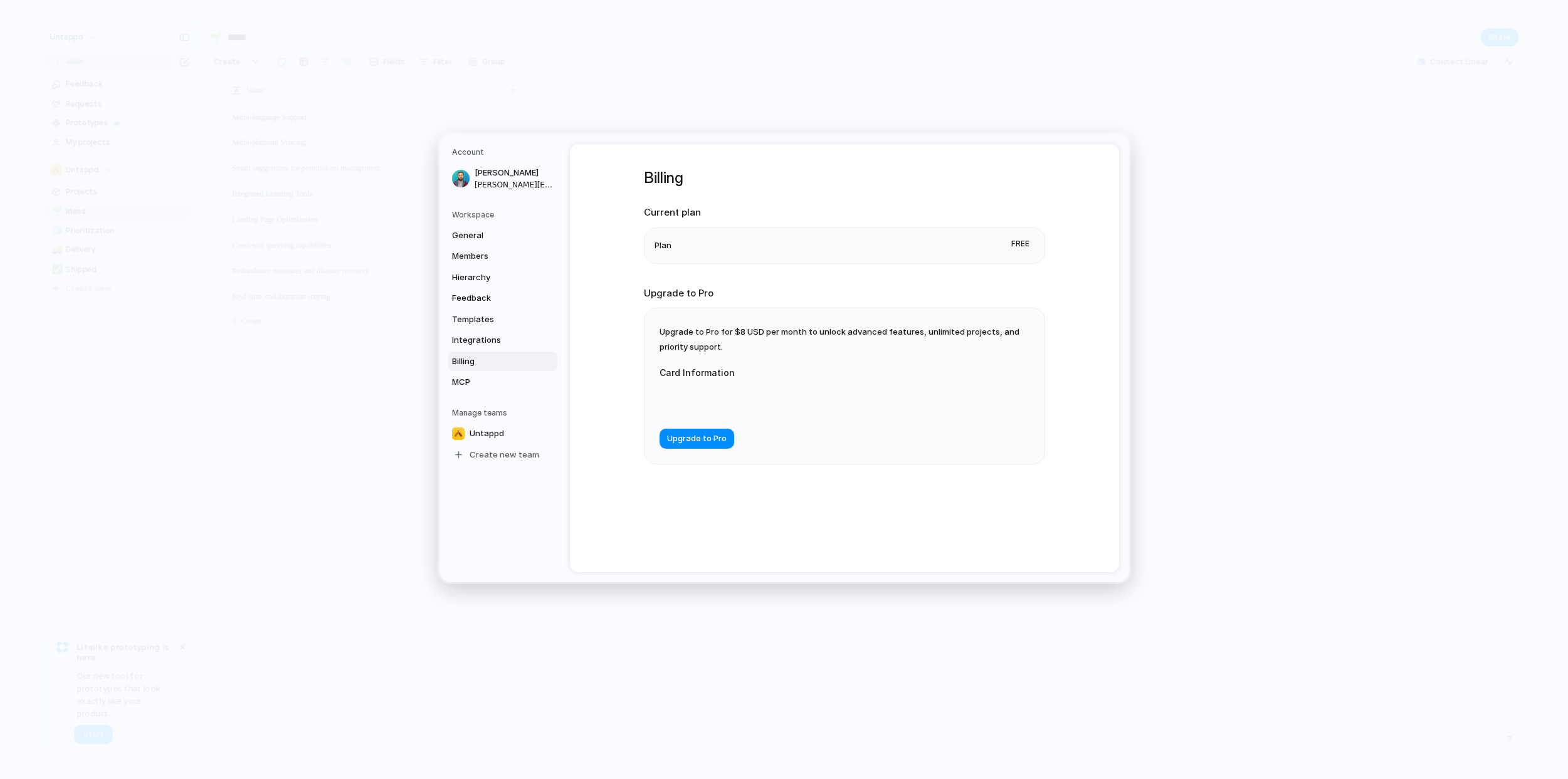
click at [605, 329] on div "Billing Current plan Plan Free Upgrade to Pro Upgrade to Pro for $8 USD per mon…" at bounding box center [845, 358] width 549 height 428
click at [511, 385] on span "MCP" at bounding box center [492, 382] width 80 height 12
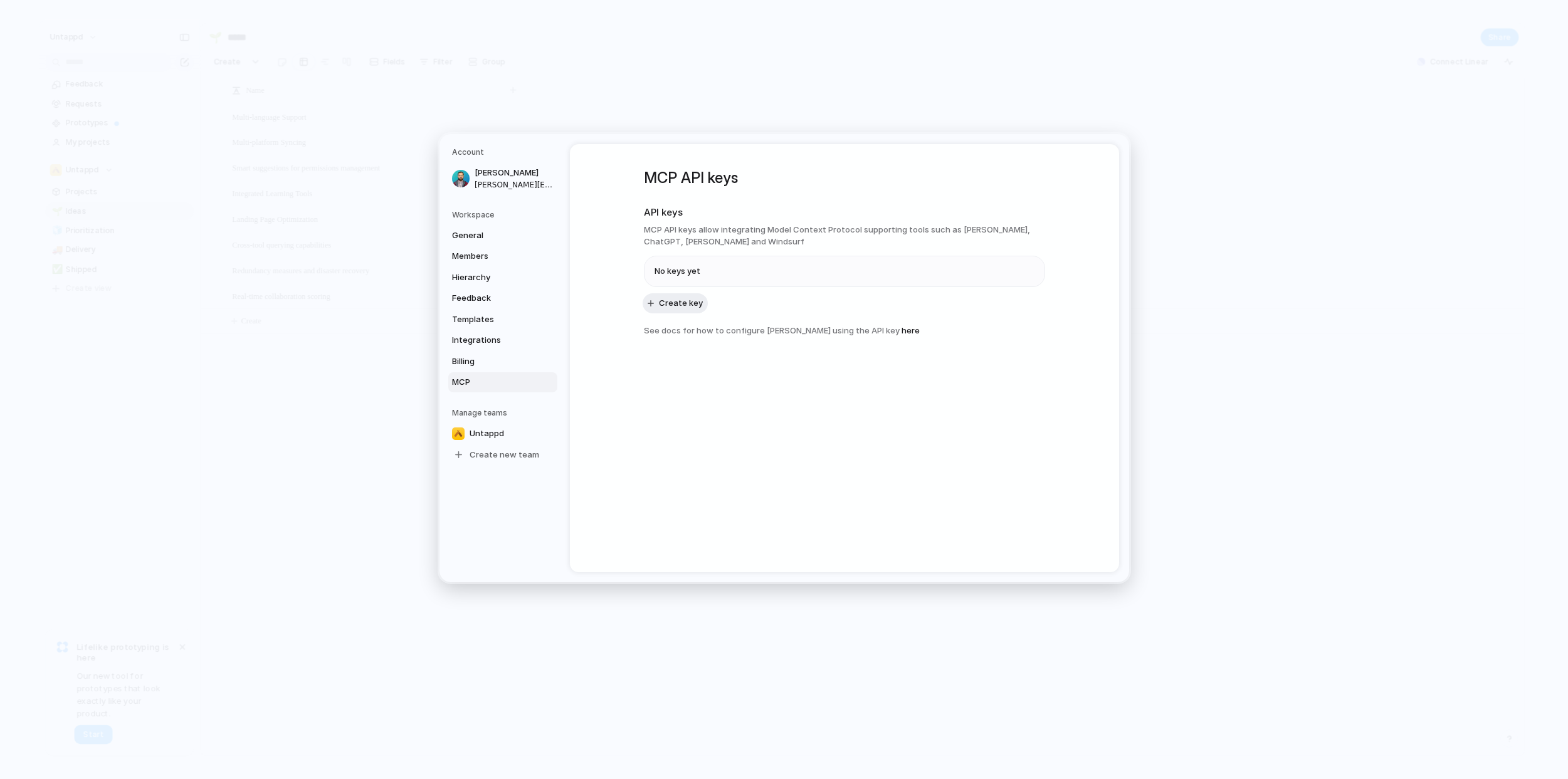
click at [600, 320] on div "MCP API keys API keys MCP API keys allow integrating Model Context Protocol sup…" at bounding box center [845, 358] width 549 height 428
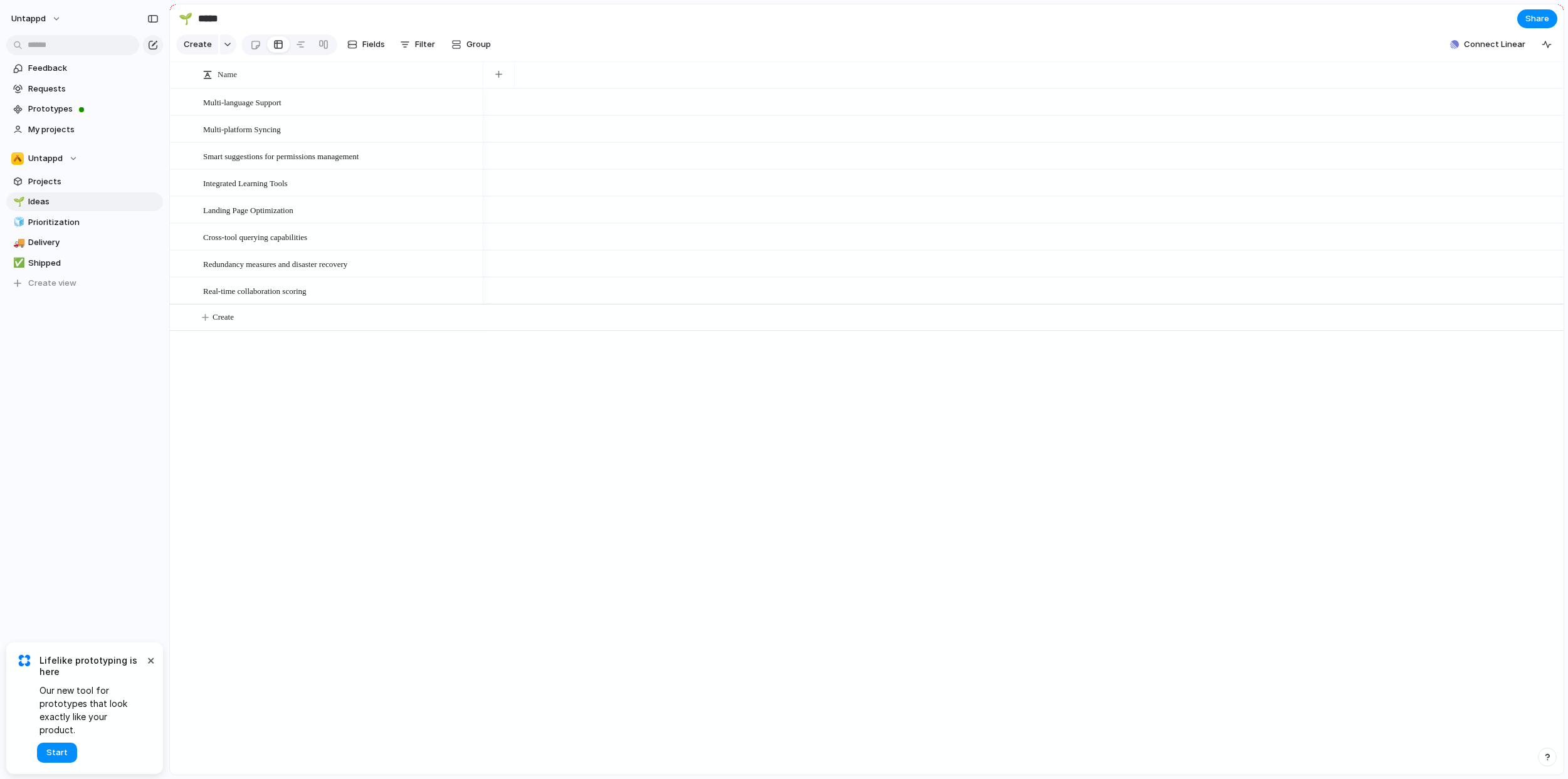
click at [526, 594] on div at bounding box center [1024, 431] width 1081 height 686
click at [52, 751] on span "Start" at bounding box center [57, 752] width 21 height 12
